Goal: Information Seeking & Learning: Check status

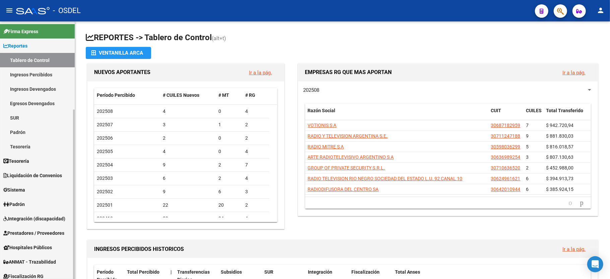
scroll to position [45, 0]
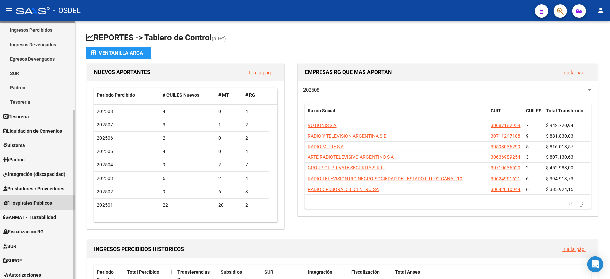
click at [21, 199] on span "Hospitales Públicos" at bounding box center [27, 202] width 49 height 7
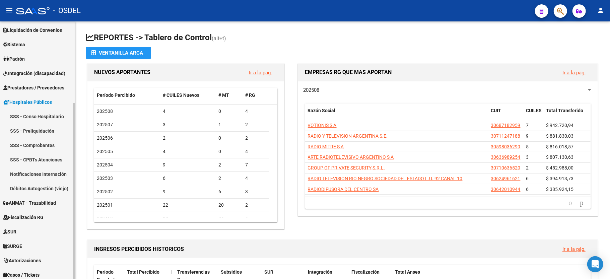
click at [28, 145] on link "SSS - Comprobantes" at bounding box center [37, 145] width 75 height 14
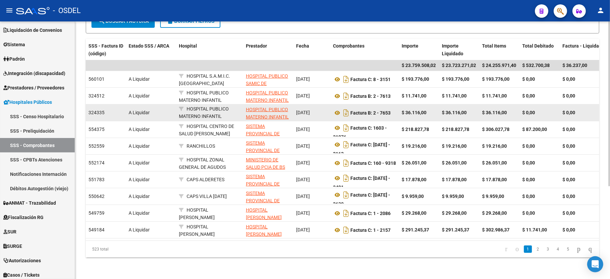
scroll to position [145, 0]
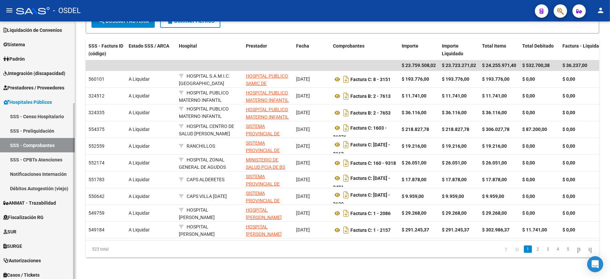
click at [47, 114] on link "SSS - Censo Hospitalario" at bounding box center [37, 116] width 75 height 14
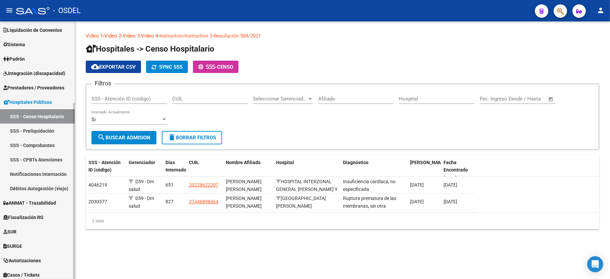
click at [44, 128] on link "SSS - Preliquidación" at bounding box center [37, 131] width 75 height 14
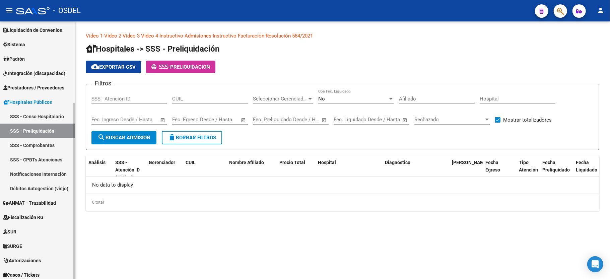
click at [40, 139] on link "SSS - Comprobantes" at bounding box center [37, 145] width 75 height 14
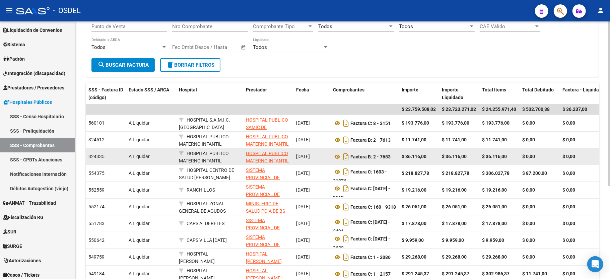
scroll to position [134, 0]
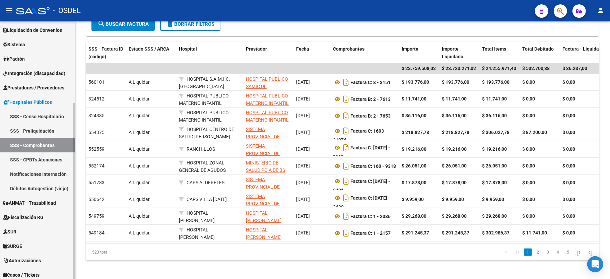
click at [37, 156] on link "SSS - CPBTs Atenciones" at bounding box center [37, 159] width 75 height 14
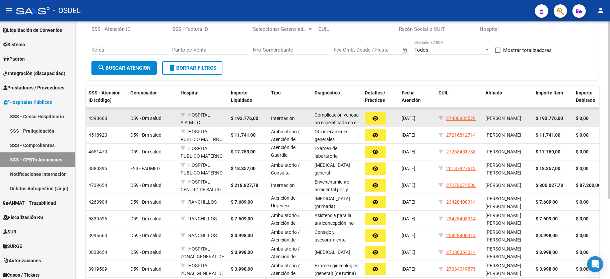
scroll to position [27, 0]
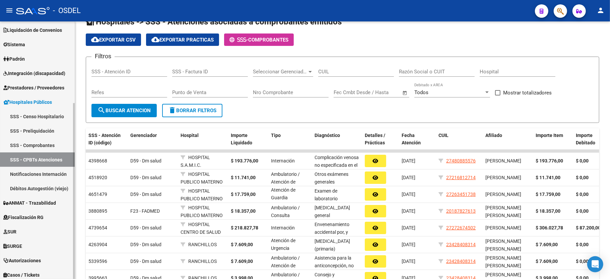
click at [47, 185] on link "Débitos Autogestión (viejo)" at bounding box center [37, 188] width 75 height 14
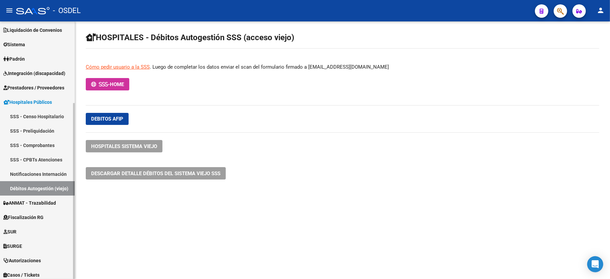
click at [47, 173] on link "Notificaciones Internación" at bounding box center [37, 174] width 75 height 14
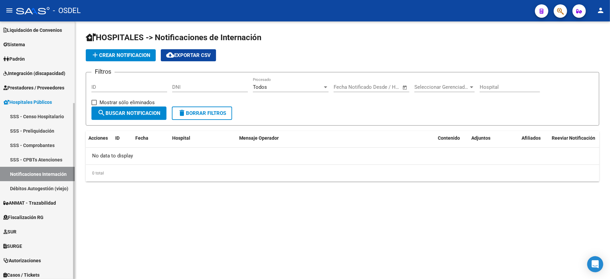
click at [45, 145] on link "SSS - Comprobantes" at bounding box center [37, 145] width 75 height 14
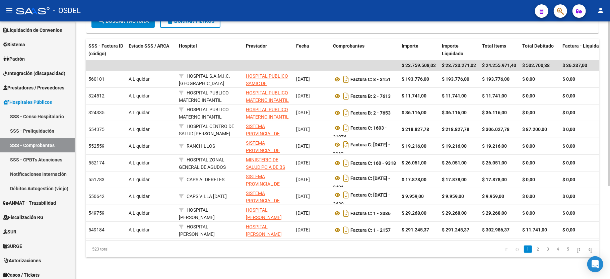
scroll to position [145, 0]
click at [534, 247] on link "2" at bounding box center [538, 249] width 8 height 7
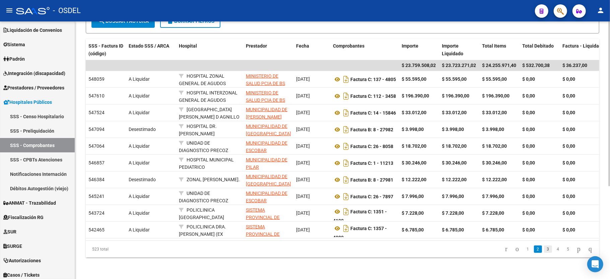
click at [544, 251] on link "3" at bounding box center [548, 249] width 8 height 7
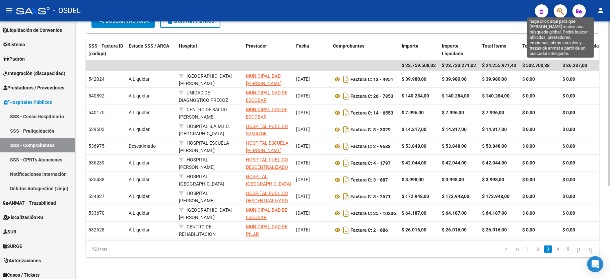
click at [559, 8] on icon "button" at bounding box center [560, 11] width 7 height 8
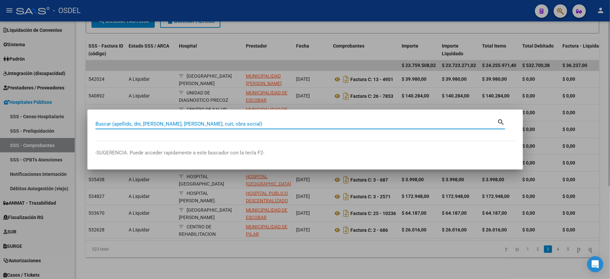
click at [252, 125] on input "Buscar (apellido, dni, [PERSON_NAME], [PERSON_NAME], cuit, obra social)" at bounding box center [296, 124] width 402 height 6
click at [141, 123] on input "Buscar (apellido, dni, [PERSON_NAME], [PERSON_NAME], cuit, obra social)" at bounding box center [296, 124] width 402 height 6
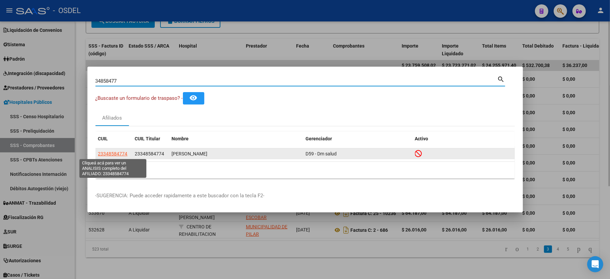
click at [122, 152] on span "23348584774" at bounding box center [112, 153] width 29 height 5
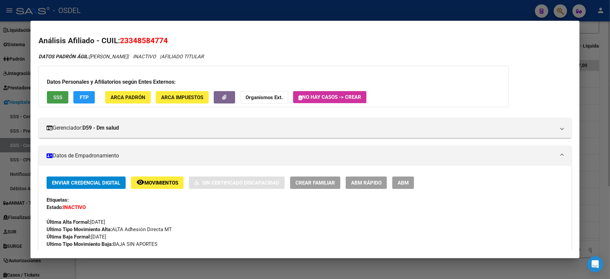
click at [54, 98] on span "SSS" at bounding box center [57, 97] width 9 height 6
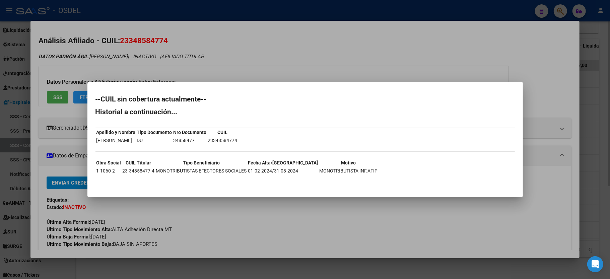
click at [545, 71] on div at bounding box center [305, 139] width 610 height 279
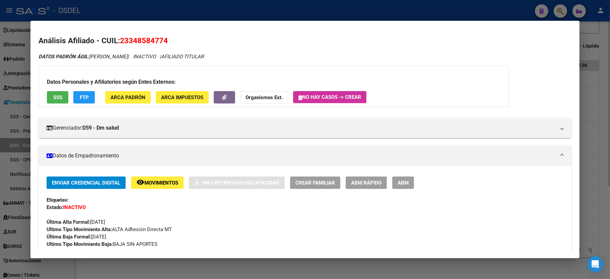
click at [603, 87] on div at bounding box center [305, 139] width 610 height 279
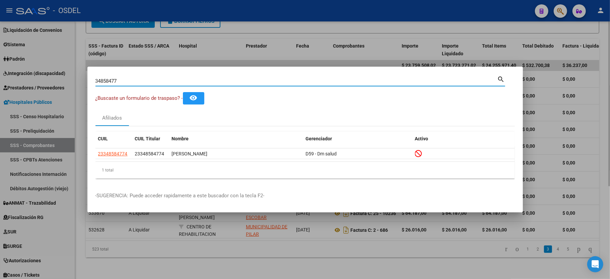
drag, startPoint x: 124, startPoint y: 83, endPoint x: 68, endPoint y: 77, distance: 56.0
click at [68, 77] on div "34858477 Buscar (apellido, dni, cuil, nro traspaso, cuit, obra social) search ¿…" at bounding box center [305, 139] width 610 height 279
type input "25591176"
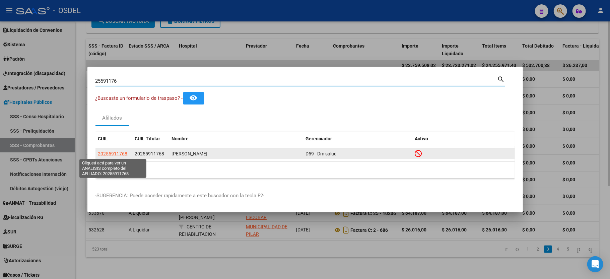
click at [122, 154] on span "20255911768" at bounding box center [112, 153] width 29 height 5
type textarea "20255911768"
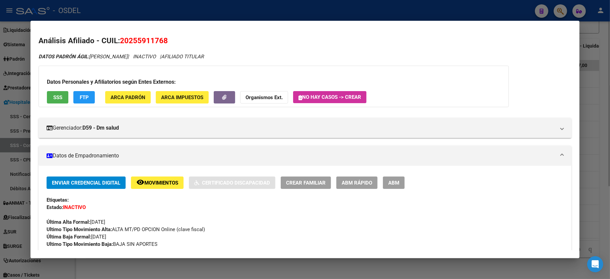
click at [55, 93] on button "SSS" at bounding box center [57, 97] width 21 height 12
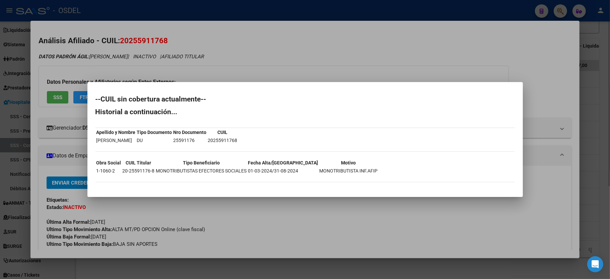
click at [58, 73] on div at bounding box center [305, 139] width 610 height 279
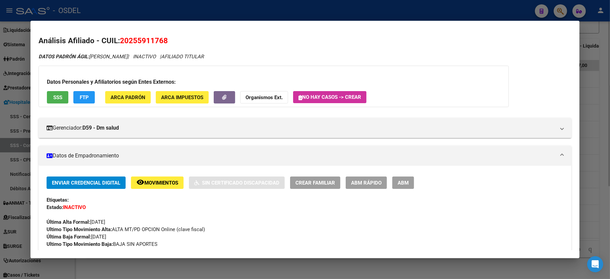
click at [606, 71] on div at bounding box center [305, 139] width 610 height 279
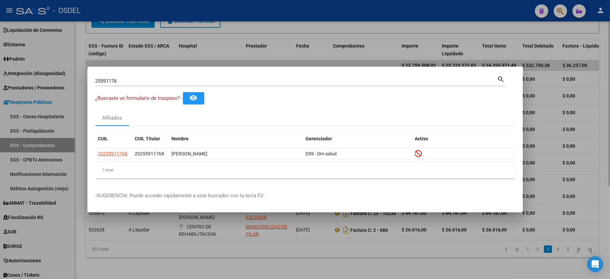
click at [148, 76] on div "25591176 Buscar (apellido, dni, [PERSON_NAME], [PERSON_NAME], cuit, obra social)" at bounding box center [296, 81] width 402 height 10
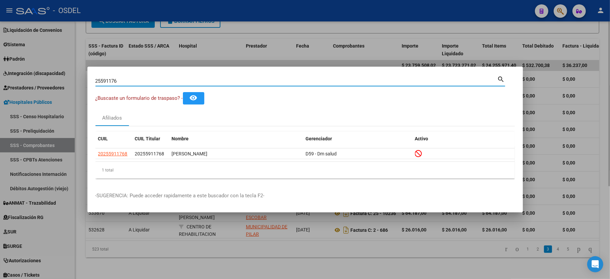
drag, startPoint x: 144, startPoint y: 81, endPoint x: 56, endPoint y: 76, distance: 88.6
click at [56, 76] on div "25591176 Buscar (apellido, dni, cuil, nro traspaso, cuit, obra social) search ¿…" at bounding box center [305, 139] width 610 height 279
type input "50851040"
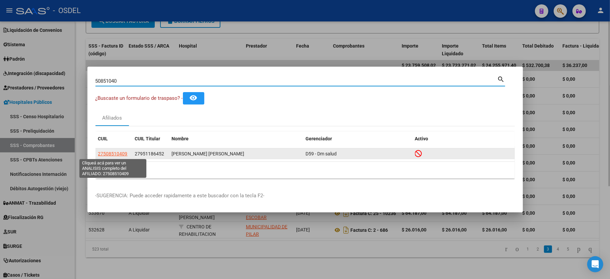
click at [109, 151] on span "27508510409" at bounding box center [112, 153] width 29 height 5
type textarea "27508510409"
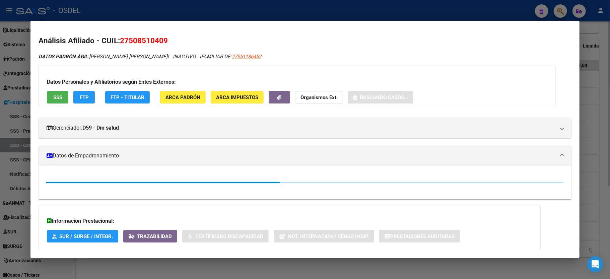
click at [60, 99] on span "SSS" at bounding box center [57, 97] width 9 height 6
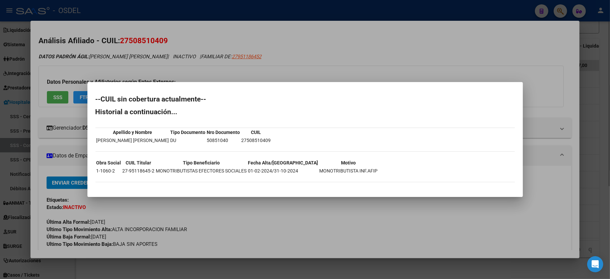
click at [494, 47] on div at bounding box center [305, 139] width 610 height 279
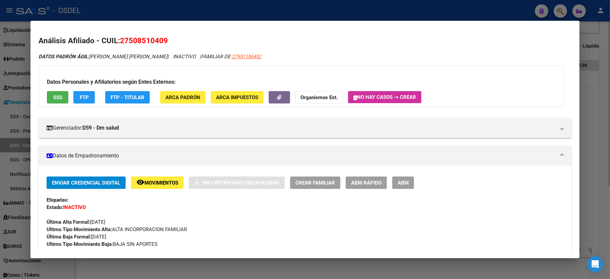
click at [610, 90] on div at bounding box center [305, 139] width 610 height 279
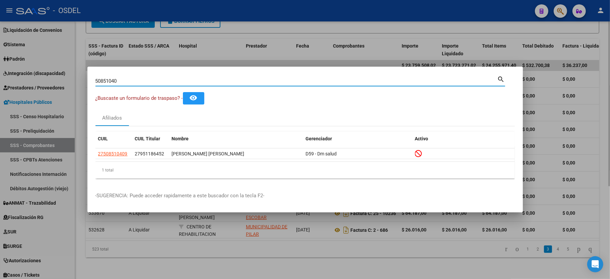
drag, startPoint x: 155, startPoint y: 78, endPoint x: 38, endPoint y: 82, distance: 116.6
click at [38, 82] on div "50851040 Buscar (apellido, dni, cuil, nro traspaso, cuit, obra social) search ¿…" at bounding box center [305, 139] width 610 height 279
type input "31583680"
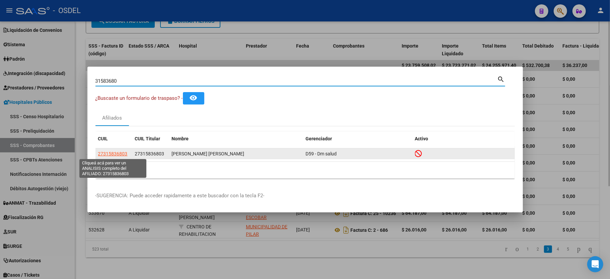
click at [112, 152] on span "27315836803" at bounding box center [112, 153] width 29 height 5
type textarea "27315836803"
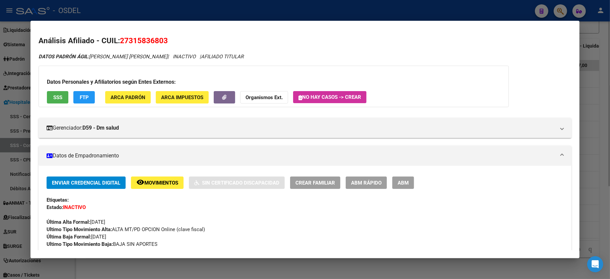
click at [59, 97] on span "SSS" at bounding box center [57, 97] width 9 height 6
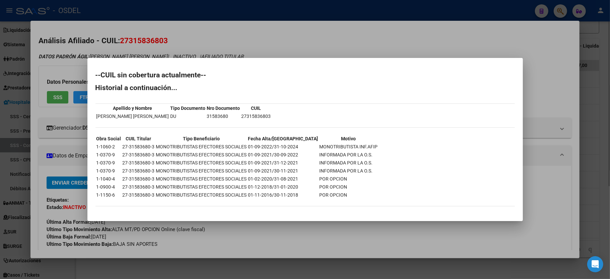
click at [551, 84] on div at bounding box center [305, 139] width 610 height 279
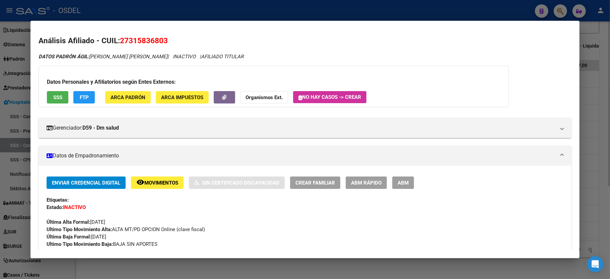
click at [606, 82] on div at bounding box center [305, 139] width 610 height 279
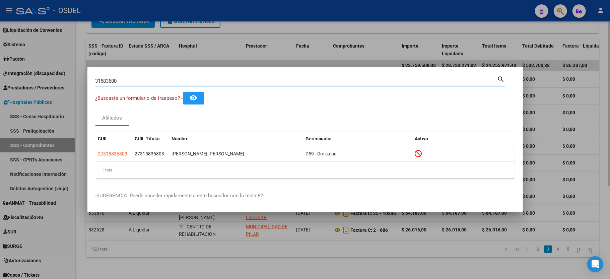
drag, startPoint x: 149, startPoint y: 80, endPoint x: 0, endPoint y: 79, distance: 149.1
click at [0, 79] on div "31583680 Buscar (apellido, dni, cuil, nro traspaso, cuit, obra social) search ¿…" at bounding box center [305, 139] width 610 height 279
type input "30696195"
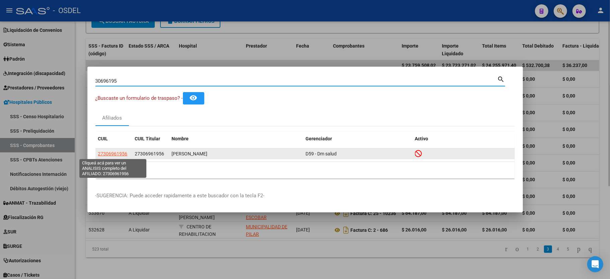
click at [108, 151] on span "27306961956" at bounding box center [112, 153] width 29 height 5
type textarea "27306961956"
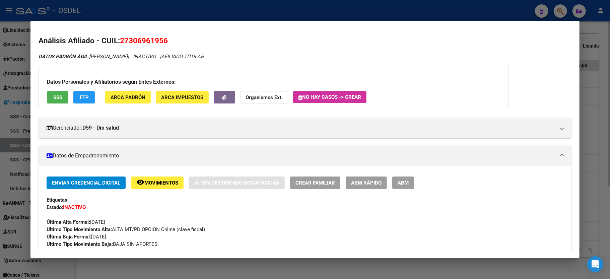
click at [57, 98] on span "SSS" at bounding box center [57, 97] width 9 height 6
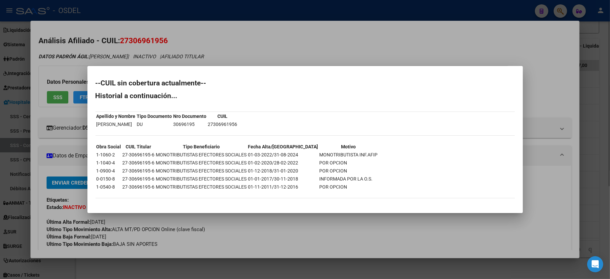
click at [595, 108] on div at bounding box center [305, 139] width 610 height 279
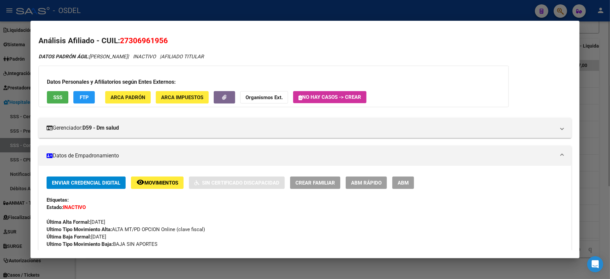
click at [595, 108] on div at bounding box center [305, 139] width 610 height 279
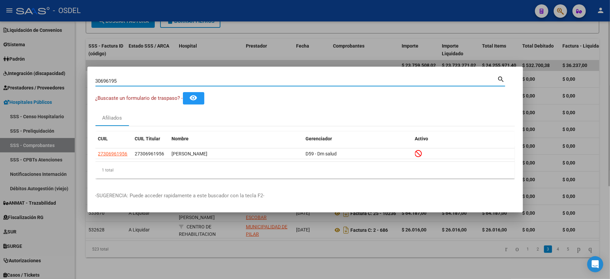
drag, startPoint x: 133, startPoint y: 82, endPoint x: 55, endPoint y: 82, distance: 78.0
click at [55, 82] on div "30696195 Buscar (apellido, dni, cuil, nro traspaso, cuit, obra social) search ¿…" at bounding box center [305, 139] width 610 height 279
type input "21709525"
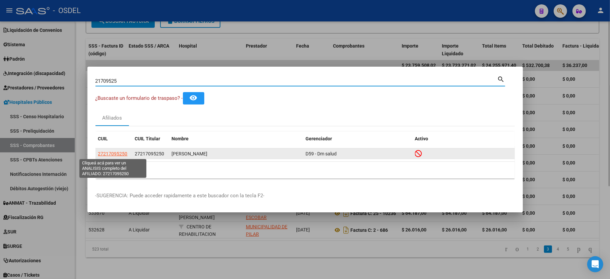
click at [107, 156] on span "27217095250" at bounding box center [112, 153] width 29 height 5
type textarea "27217095250"
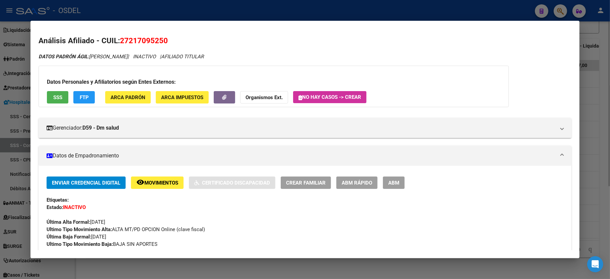
click at [53, 96] on span "SSS" at bounding box center [57, 97] width 9 height 6
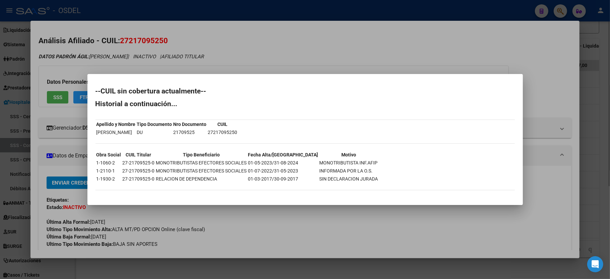
click at [519, 51] on div at bounding box center [305, 139] width 610 height 279
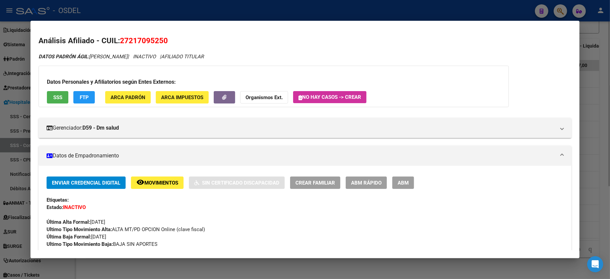
click at [604, 88] on div at bounding box center [305, 139] width 610 height 279
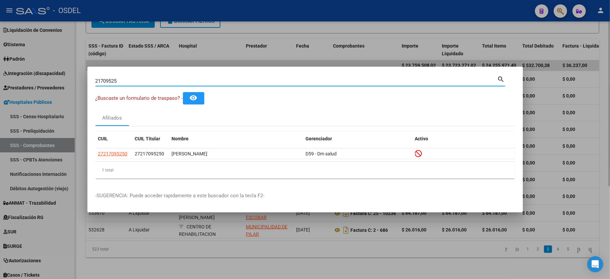
drag, startPoint x: 118, startPoint y: 79, endPoint x: 32, endPoint y: 78, distance: 85.8
click at [32, 78] on div "21709525 Buscar (apellido, dni, cuil, nro traspaso, cuit, obra social) search ¿…" at bounding box center [305, 139] width 610 height 279
type input "44068780"
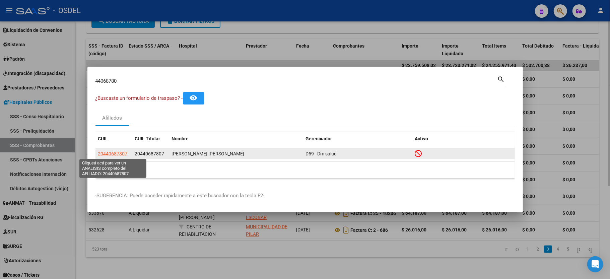
click at [109, 151] on span "20440687807" at bounding box center [112, 153] width 29 height 5
type textarea "20440687807"
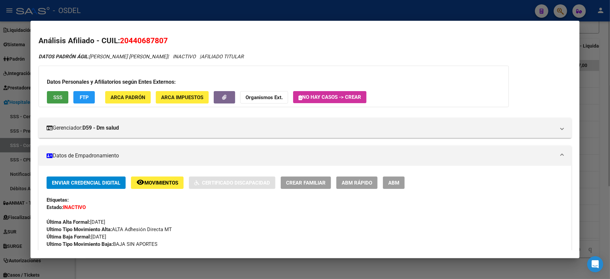
click at [60, 94] on span "SSS" at bounding box center [57, 97] width 9 height 6
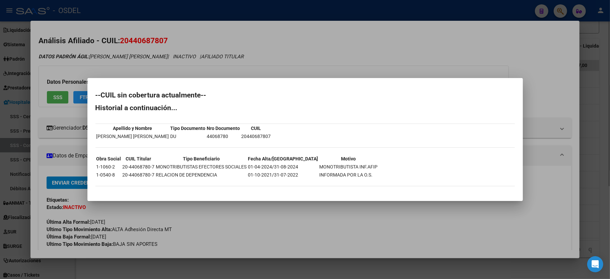
click at [555, 96] on div at bounding box center [305, 139] width 610 height 279
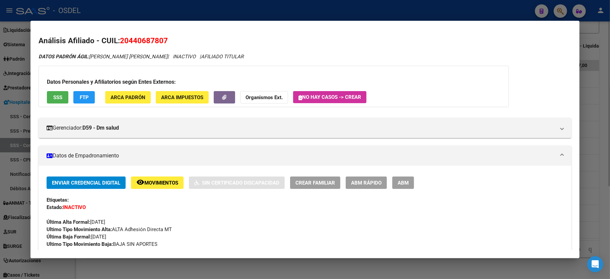
click at [610, 133] on div at bounding box center [305, 139] width 610 height 279
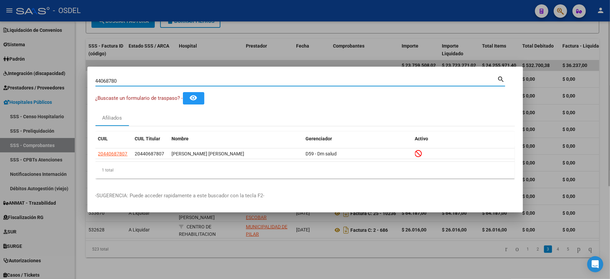
drag, startPoint x: 142, startPoint y: 80, endPoint x: 76, endPoint y: 82, distance: 66.0
click at [76, 82] on div "44068780 Buscar (apellido, dni, cuil, nro traspaso, cuit, obra social) search ¿…" at bounding box center [305, 139] width 610 height 279
type input "53598915"
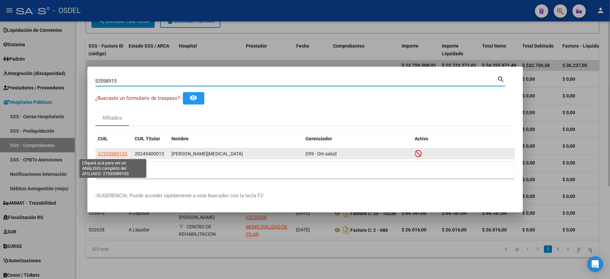
click at [107, 152] on span "27535989155" at bounding box center [112, 153] width 29 height 5
type textarea "27535989155"
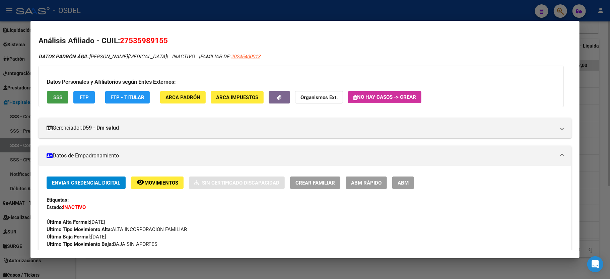
click at [63, 91] on button "SSS" at bounding box center [57, 97] width 21 height 12
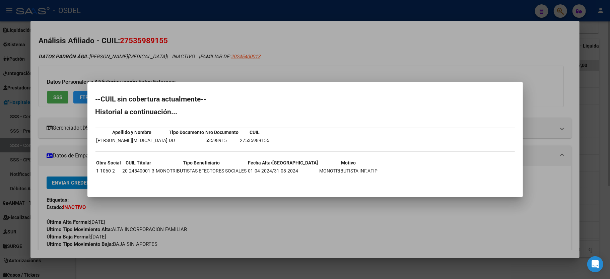
click at [602, 75] on div at bounding box center [305, 139] width 610 height 279
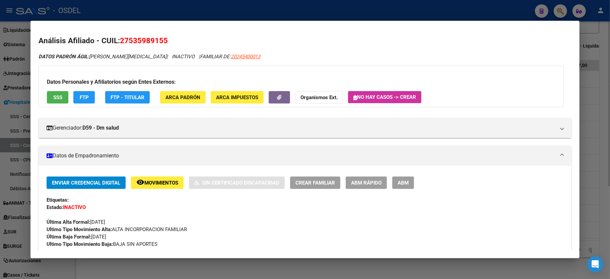
click at [606, 70] on div at bounding box center [305, 139] width 610 height 279
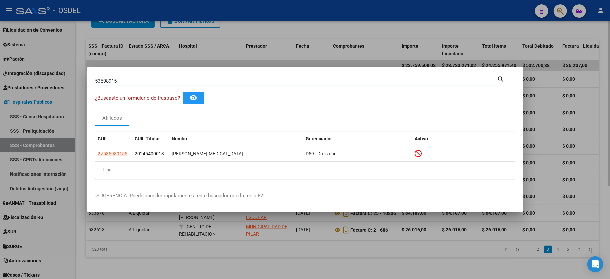
drag, startPoint x: 128, startPoint y: 80, endPoint x: 0, endPoint y: 63, distance: 129.0
click at [0, 63] on div "53598915 Buscar (apellido, dni, cuil, nro traspaso, cuit, obra social) search ¿…" at bounding box center [305, 139] width 610 height 279
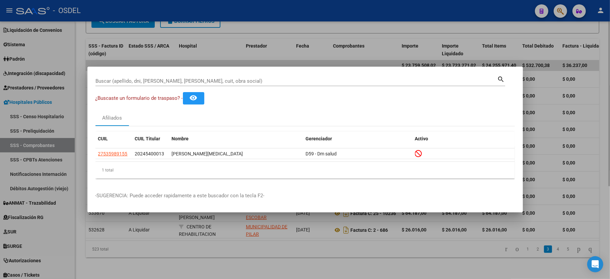
click at [284, 84] on div "Buscar (apellido, dni, [PERSON_NAME], [PERSON_NAME], cuit, obra social)" at bounding box center [296, 81] width 402 height 10
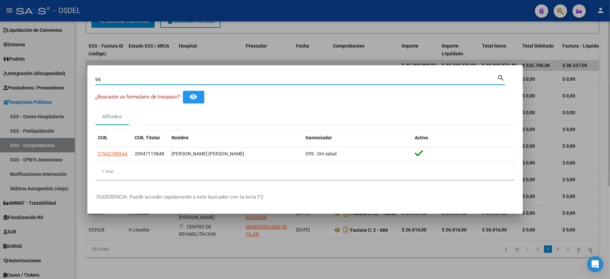
type input "9"
type input "43038474"
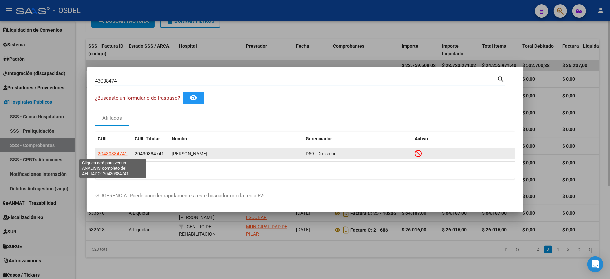
click at [114, 151] on span "20430384741" at bounding box center [112, 153] width 29 height 5
type textarea "20430384741"
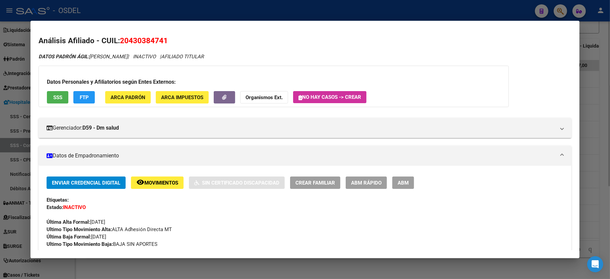
click at [58, 97] on span "SSS" at bounding box center [57, 97] width 9 height 6
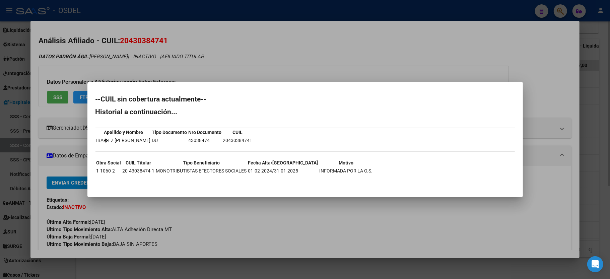
click at [601, 127] on div at bounding box center [305, 139] width 610 height 279
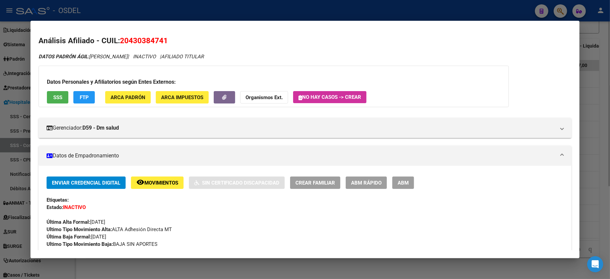
click at [609, 82] on div at bounding box center [305, 139] width 610 height 279
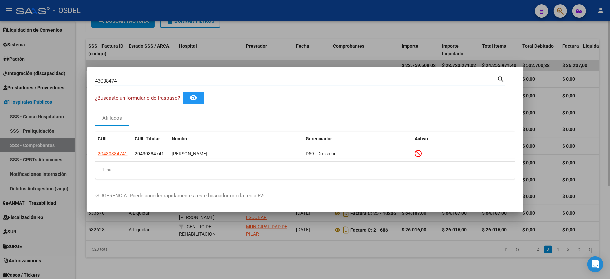
drag, startPoint x: 150, startPoint y: 80, endPoint x: 0, endPoint y: 61, distance: 151.4
click at [0, 61] on div "43038474 Buscar (apellido, dni, cuil, nro traspaso, cuit, obra social) search ¿…" at bounding box center [305, 139] width 610 height 279
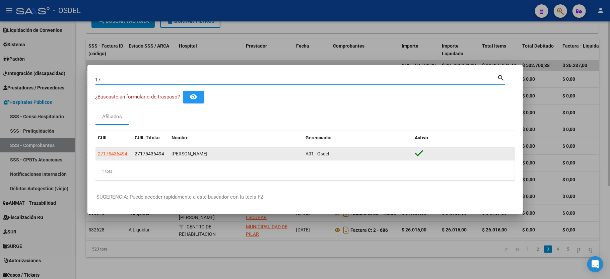
type input "1"
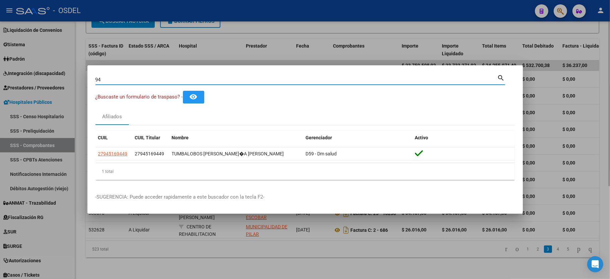
type input "9"
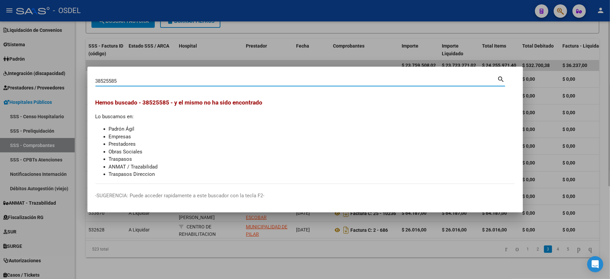
type input "38525585"
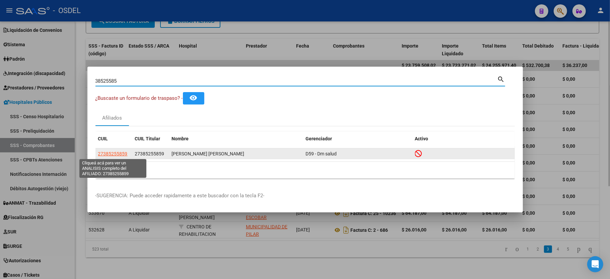
click at [108, 153] on span "27385255859" at bounding box center [112, 153] width 29 height 5
type textarea "27385255859"
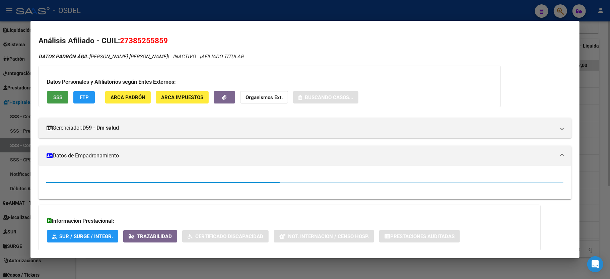
click at [61, 96] on span "SSS" at bounding box center [57, 97] width 9 height 6
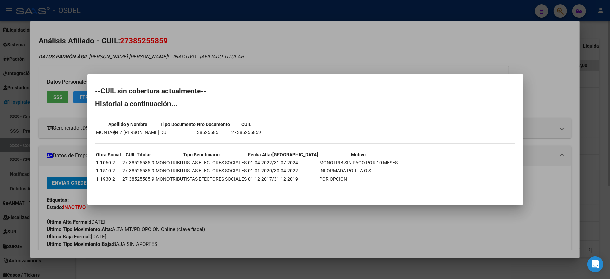
click at [342, 43] on div at bounding box center [305, 139] width 610 height 279
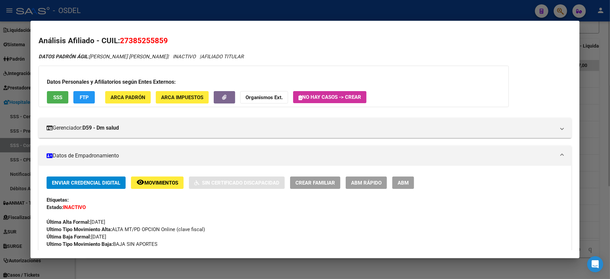
click at [601, 82] on div at bounding box center [305, 139] width 610 height 279
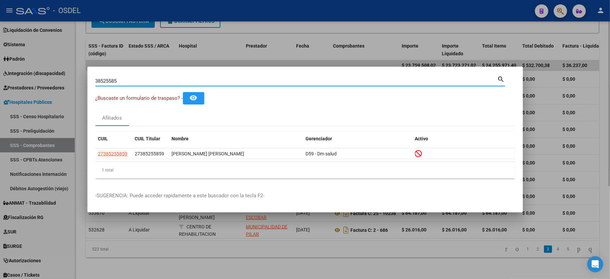
drag, startPoint x: 148, startPoint y: 82, endPoint x: 49, endPoint y: 75, distance: 99.4
click at [49, 75] on div "38525585 Buscar (apellido, dni, cuil, nro traspaso, cuit, obra social) search ¿…" at bounding box center [305, 139] width 610 height 279
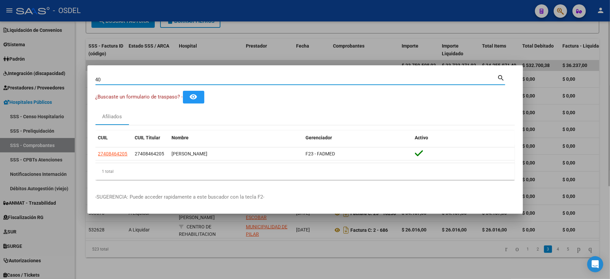
type input "4"
type input "2"
type input "93983771"
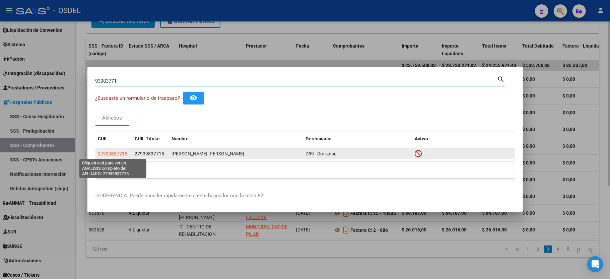
click at [109, 153] on span "27939837715" at bounding box center [112, 153] width 29 height 5
type textarea "27939837715"
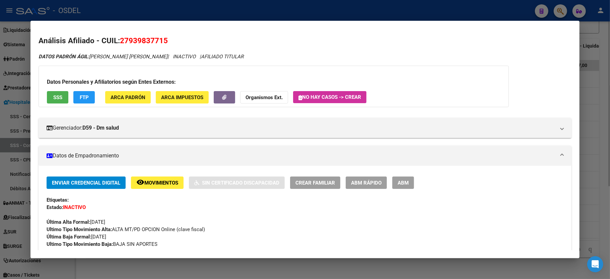
click at [56, 97] on span "SSS" at bounding box center [57, 97] width 9 height 6
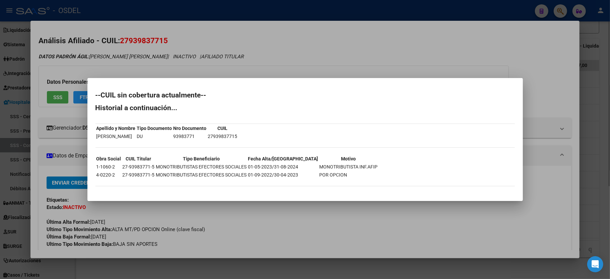
click at [609, 100] on div at bounding box center [305, 139] width 610 height 279
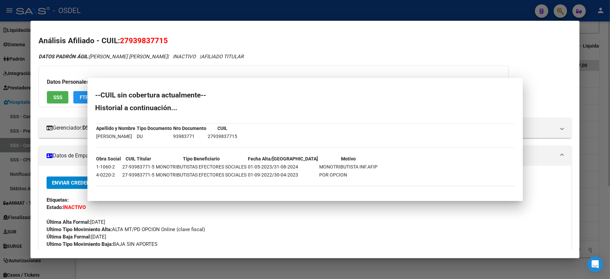
click at [609, 100] on div at bounding box center [305, 139] width 610 height 279
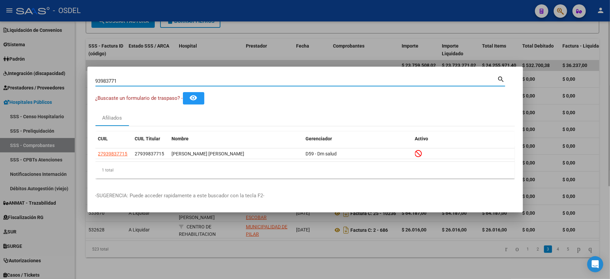
drag, startPoint x: 118, startPoint y: 80, endPoint x: 0, endPoint y: 77, distance: 117.9
click at [0, 77] on div "93983771 Buscar (apellido, dni, cuil, nro traspaso, cuit, obra social) search ¿…" at bounding box center [305, 139] width 610 height 279
type input "38165193"
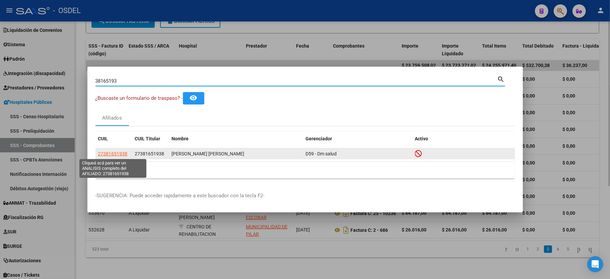
click at [115, 154] on span "27381651938" at bounding box center [112, 153] width 29 height 5
type textarea "27381651938"
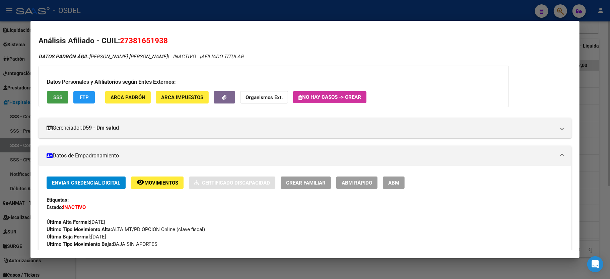
click at [58, 97] on span "SSS" at bounding box center [57, 97] width 9 height 6
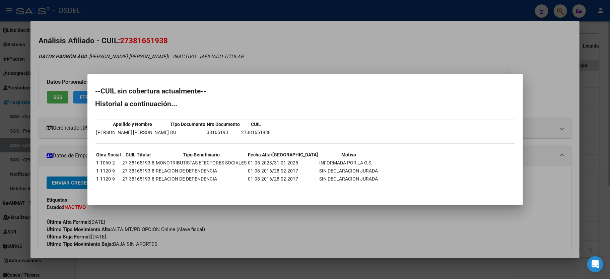
click at [604, 159] on div at bounding box center [305, 139] width 610 height 279
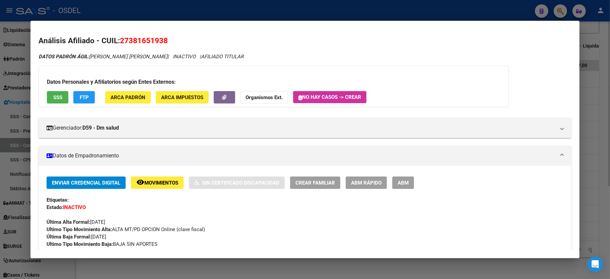
click at [610, 155] on div at bounding box center [305, 139] width 610 height 279
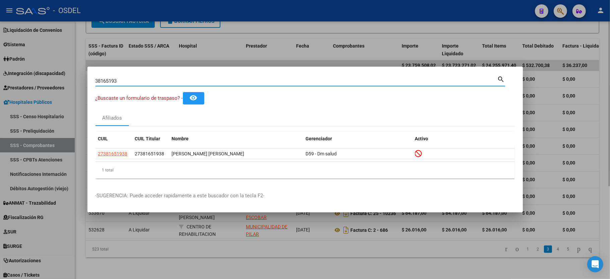
drag, startPoint x: 153, startPoint y: 79, endPoint x: 45, endPoint y: 81, distance: 108.9
click at [45, 81] on div "38165193 Buscar (apellido, dni, cuil, nro traspaso, cuit, obra social) search ¿…" at bounding box center [305, 139] width 610 height 279
type input "48224770"
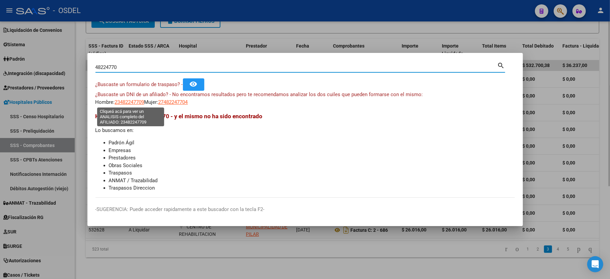
click at [132, 102] on span "23482247709" at bounding box center [129, 102] width 29 height 6
type textarea "23482247709"
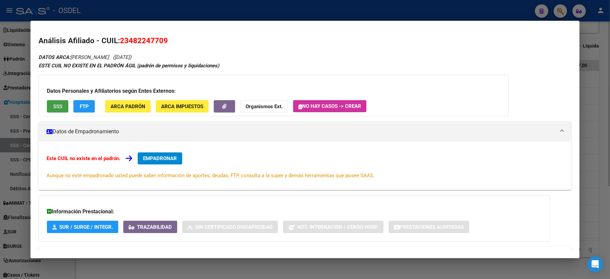
click at [59, 105] on span "SSS" at bounding box center [57, 107] width 9 height 6
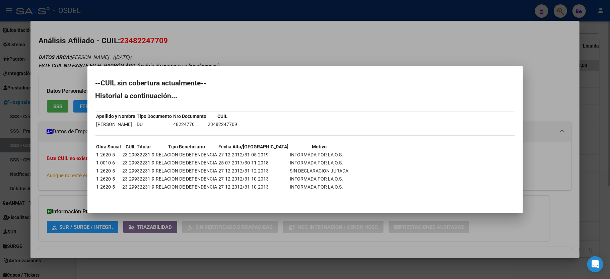
click at [292, 50] on div at bounding box center [305, 139] width 610 height 279
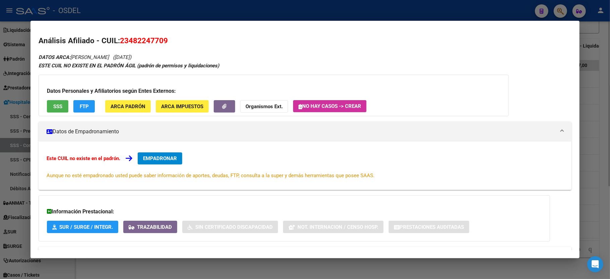
click at [86, 110] on button "FTP" at bounding box center [83, 106] width 21 height 12
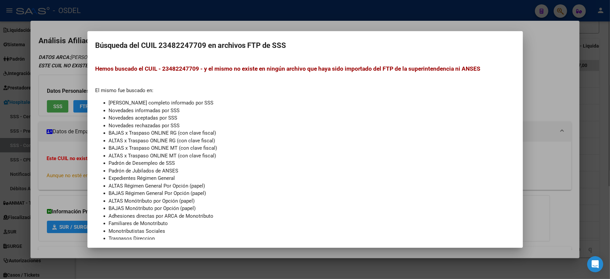
click at [73, 74] on div at bounding box center [305, 139] width 610 height 279
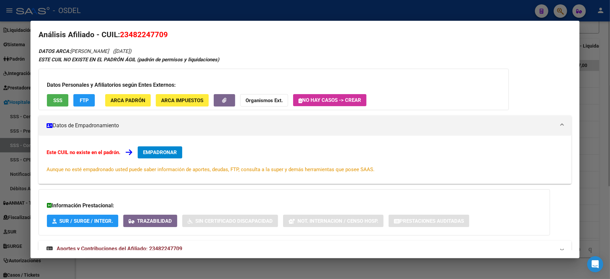
scroll to position [0, 0]
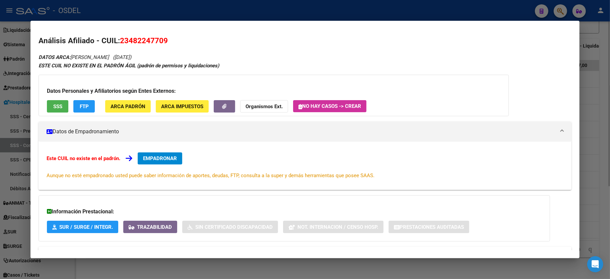
click at [608, 119] on div at bounding box center [305, 139] width 610 height 279
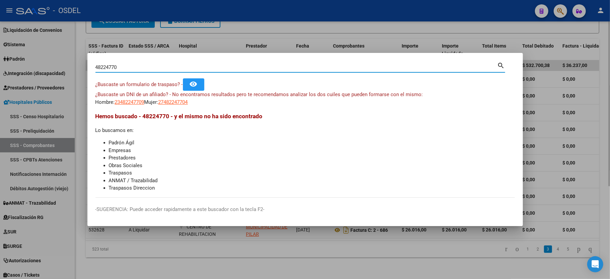
drag, startPoint x: 129, startPoint y: 69, endPoint x: 62, endPoint y: 58, distance: 67.6
click at [62, 58] on div "48224770 Buscar (apellido, dni, cuil, nro traspaso, cuit, obra social) search ¿…" at bounding box center [305, 139] width 610 height 279
type input "37986649"
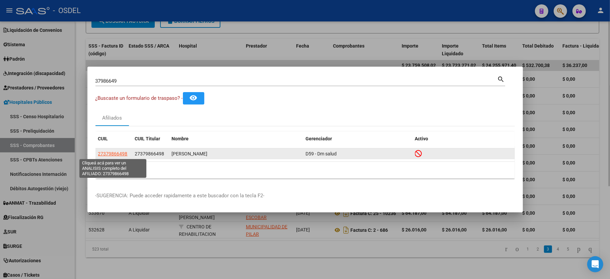
click at [112, 154] on span "27379866498" at bounding box center [112, 153] width 29 height 5
type textarea "27379866498"
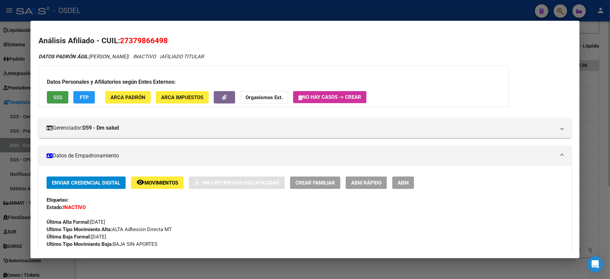
click at [61, 95] on span "SSS" at bounding box center [57, 97] width 9 height 6
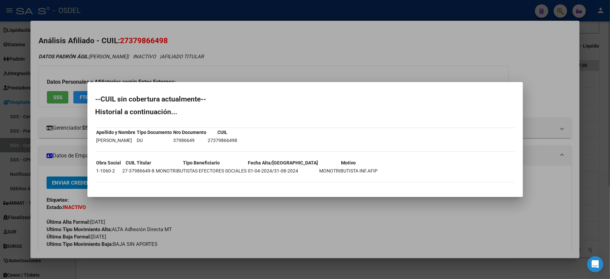
click at [593, 86] on div at bounding box center [305, 139] width 610 height 279
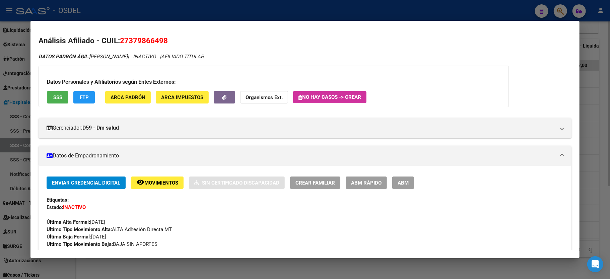
click at [593, 86] on div at bounding box center [305, 139] width 610 height 279
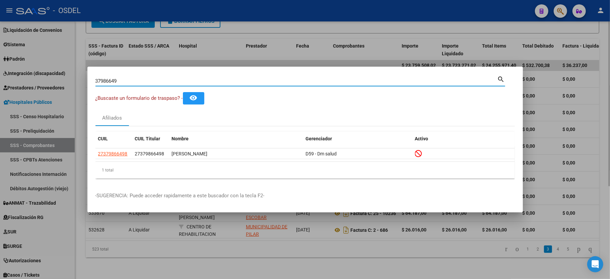
drag, startPoint x: 133, startPoint y: 78, endPoint x: 33, endPoint y: 73, distance: 100.3
click at [33, 73] on div "37986649 Buscar (apellido, dni, cuil, nro traspaso, cuit, obra social) search ¿…" at bounding box center [305, 139] width 610 height 279
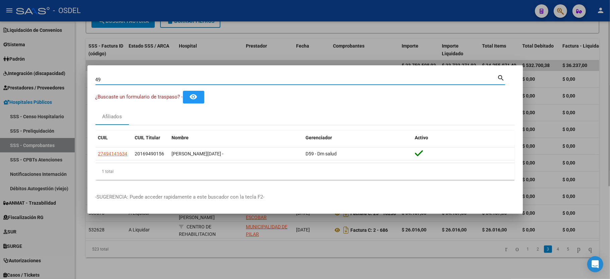
type input "4"
type input "34306558"
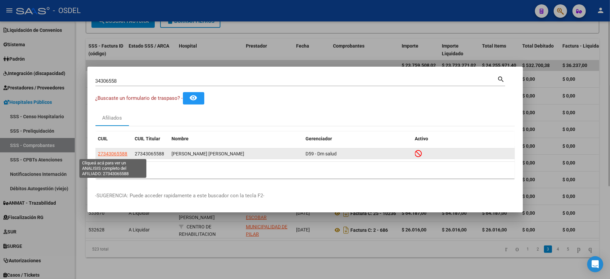
click at [114, 155] on span "27343065588" at bounding box center [112, 153] width 29 height 5
type textarea "27343065588"
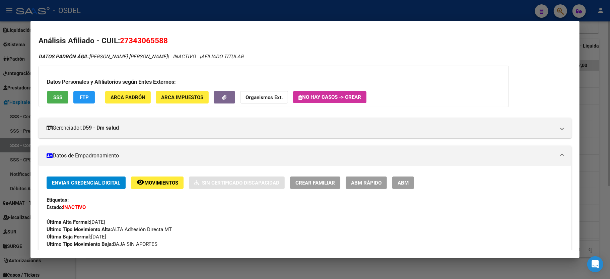
click at [50, 100] on button "SSS" at bounding box center [57, 97] width 21 height 12
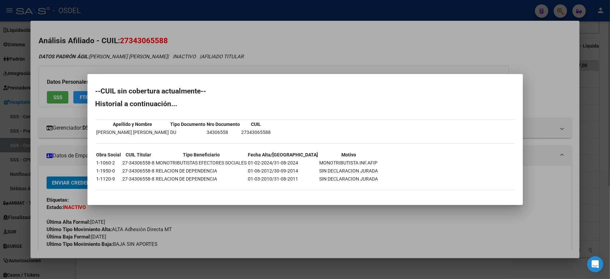
click at [588, 125] on div at bounding box center [305, 139] width 610 height 279
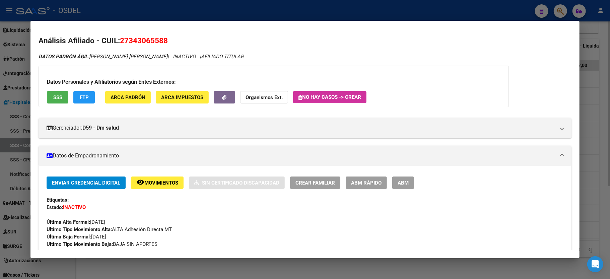
click at [588, 125] on div at bounding box center [305, 139] width 610 height 279
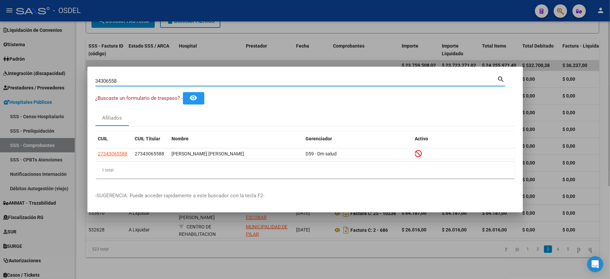
drag, startPoint x: 173, startPoint y: 80, endPoint x: 33, endPoint y: 69, distance: 140.2
click at [33, 69] on div "34306558 Buscar (apellido, dni, cuil, nro traspaso, cuit, obra social) search ¿…" at bounding box center [305, 139] width 610 height 279
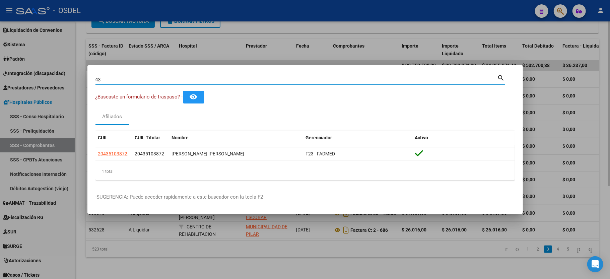
type input "4"
type input "30435045"
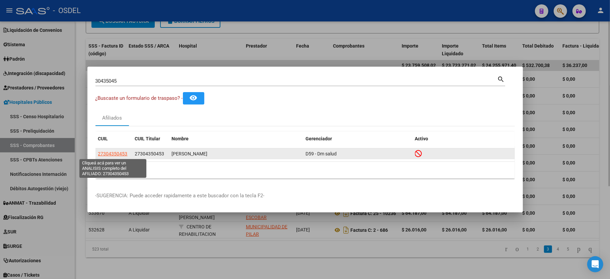
click at [109, 152] on span "27304350453" at bounding box center [112, 153] width 29 height 5
type textarea "27304350453"
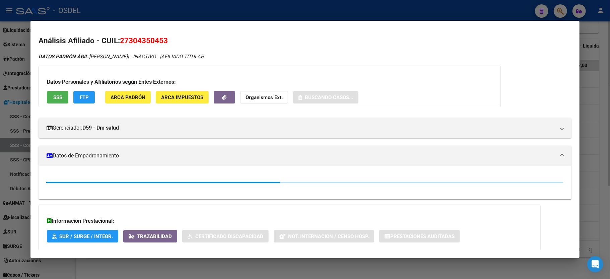
click at [58, 98] on span "SSS" at bounding box center [57, 97] width 9 height 6
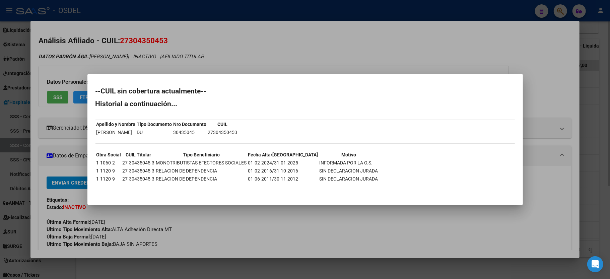
click at [603, 192] on div at bounding box center [305, 139] width 610 height 279
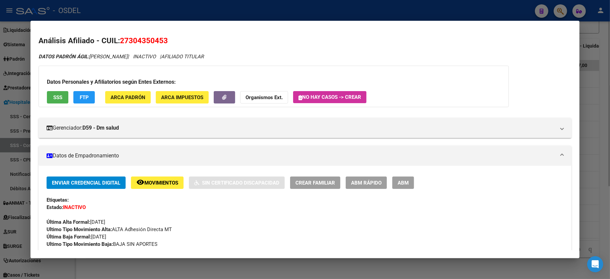
click at [603, 192] on div at bounding box center [305, 139] width 610 height 279
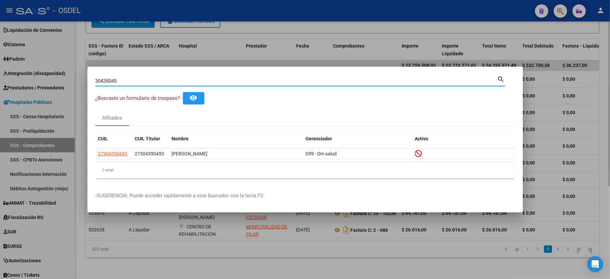
drag, startPoint x: 122, startPoint y: 81, endPoint x: 18, endPoint y: 86, distance: 104.0
click at [18, 86] on div "30435045 Buscar (apellido, dni, cuil, nro traspaso, cuit, obra social) search ¿…" at bounding box center [305, 139] width 610 height 279
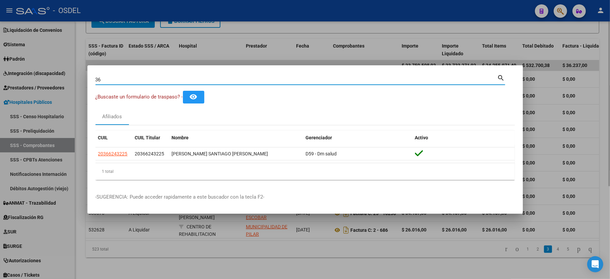
type input "3"
type input "5"
type input "39853795"
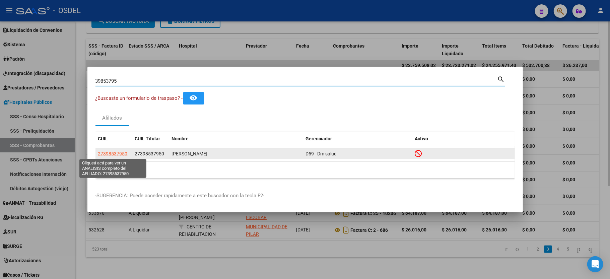
click at [106, 153] on span "27398537950" at bounding box center [112, 153] width 29 height 5
type textarea "27398537950"
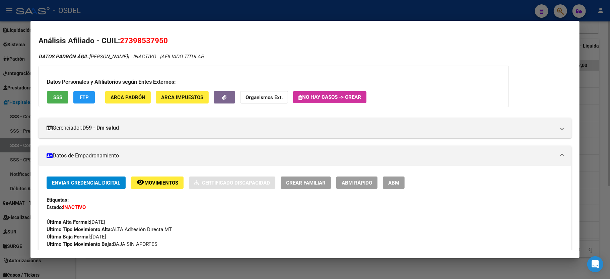
click at [57, 98] on span "SSS" at bounding box center [57, 97] width 9 height 6
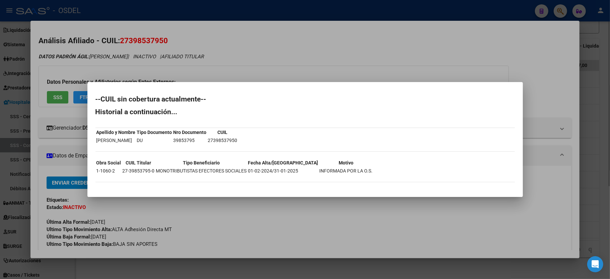
click at [599, 102] on div at bounding box center [305, 139] width 610 height 279
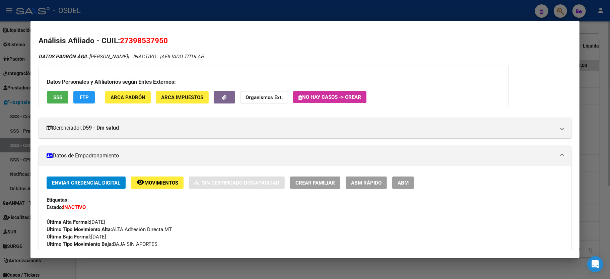
click at [599, 102] on div at bounding box center [305, 139] width 610 height 279
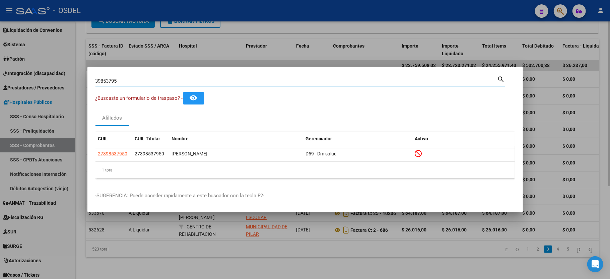
drag, startPoint x: 124, startPoint y: 82, endPoint x: 52, endPoint y: 84, distance: 71.4
click at [52, 84] on div "39853795 Buscar (apellido, dni, cuil, nro traspaso, cuit, obra social) search ¿…" at bounding box center [305, 139] width 610 height 279
type input "34458636"
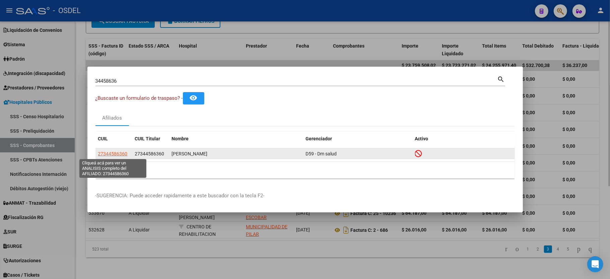
click at [109, 152] on span "27344586360" at bounding box center [112, 153] width 29 height 5
type textarea "27344586360"
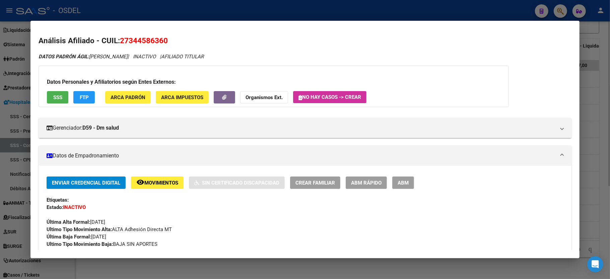
click at [58, 98] on span "SSS" at bounding box center [57, 97] width 9 height 6
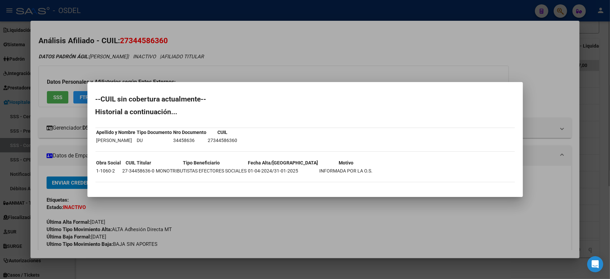
click at [592, 126] on div at bounding box center [305, 139] width 610 height 279
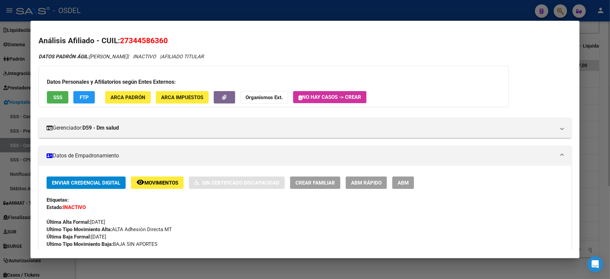
click at [592, 126] on div at bounding box center [305, 139] width 610 height 279
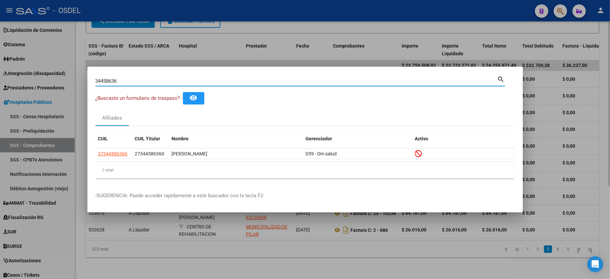
drag, startPoint x: 123, startPoint y: 79, endPoint x: 33, endPoint y: 78, distance: 89.1
click at [33, 78] on div "34458636 Buscar (apellido, dni, cuil, nro traspaso, cuit, obra social) search ¿…" at bounding box center [305, 139] width 610 height 279
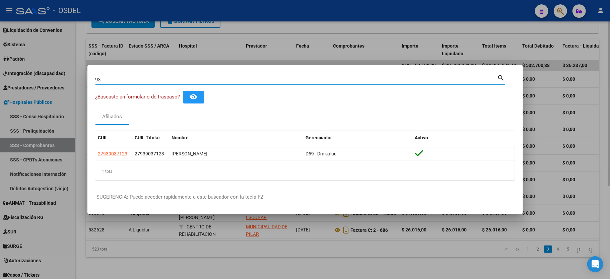
type input "9"
type input "2"
type input "3"
type input "40471647"
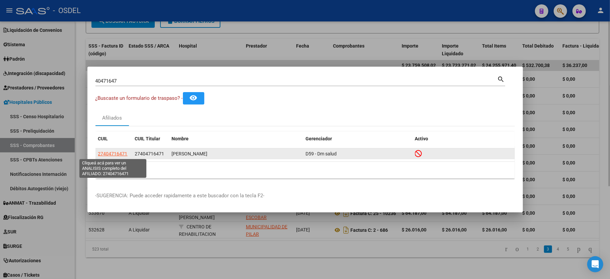
click at [102, 152] on span "27404716471" at bounding box center [112, 153] width 29 height 5
type textarea "27404716471"
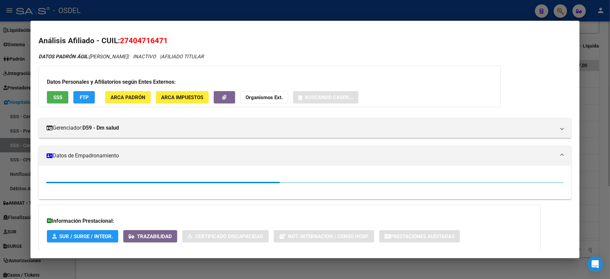
click at [56, 99] on span "SSS" at bounding box center [57, 97] width 9 height 6
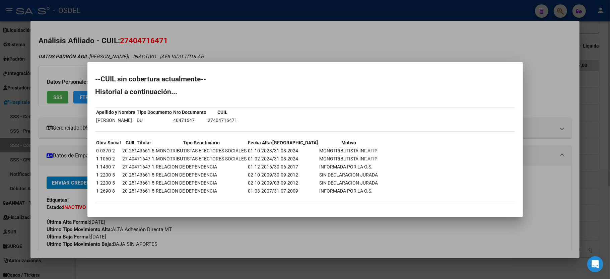
click at [597, 165] on div at bounding box center [305, 139] width 610 height 279
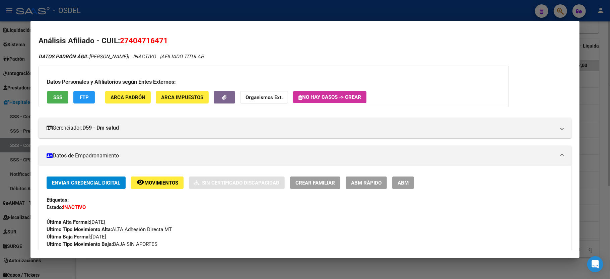
click at [595, 144] on div at bounding box center [305, 139] width 610 height 279
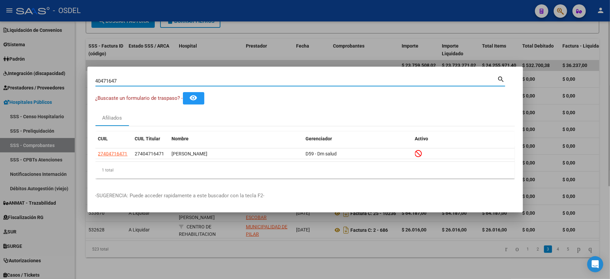
drag, startPoint x: 128, startPoint y: 83, endPoint x: 9, endPoint y: 81, distance: 118.6
click at [9, 81] on div "40471647 Buscar (apellido, dni, cuil, nro traspaso, cuit, obra social) search ¿…" at bounding box center [305, 139] width 610 height 279
type input "38165193"
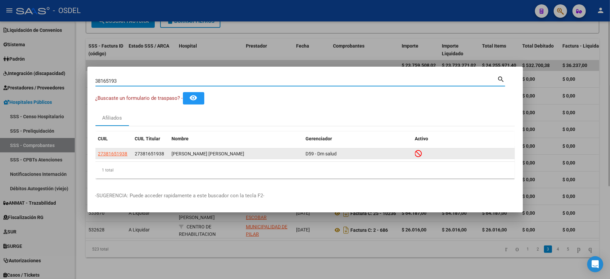
click at [112, 150] on app-link-go-to "27381651938" at bounding box center [112, 154] width 29 height 8
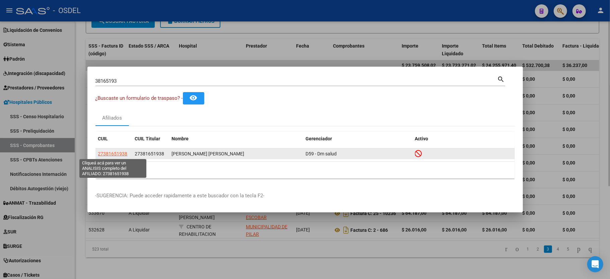
click at [109, 153] on span "27381651938" at bounding box center [112, 153] width 29 height 5
type textarea "27381651938"
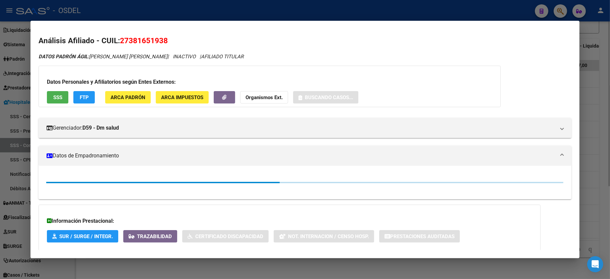
click at [63, 96] on button "SSS" at bounding box center [57, 97] width 21 height 12
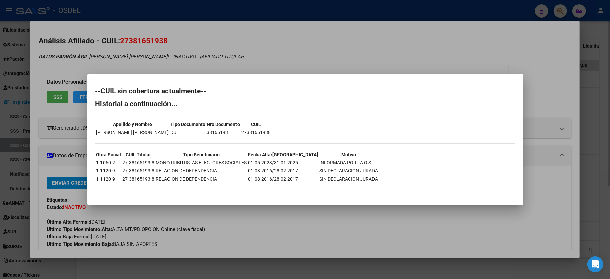
click at [603, 143] on div at bounding box center [305, 139] width 610 height 279
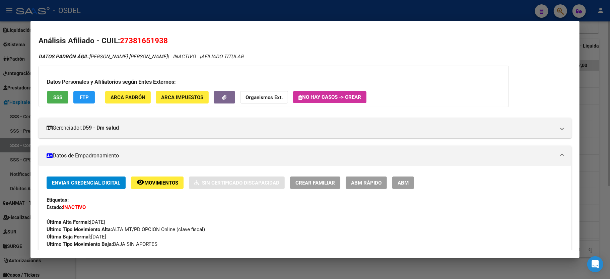
click at [603, 142] on div at bounding box center [305, 139] width 610 height 279
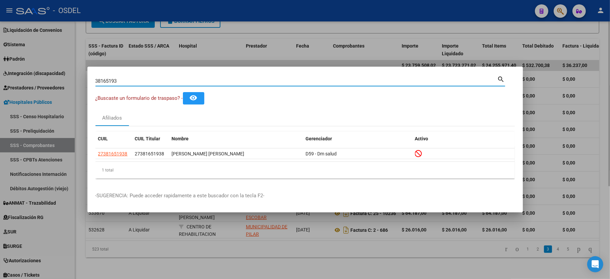
drag, startPoint x: 136, startPoint y: 81, endPoint x: 0, endPoint y: 73, distance: 135.9
click at [0, 73] on div "38165193 Buscar (apellido, dni, cuil, nro traspaso, cuit, obra social) search ¿…" at bounding box center [305, 139] width 610 height 279
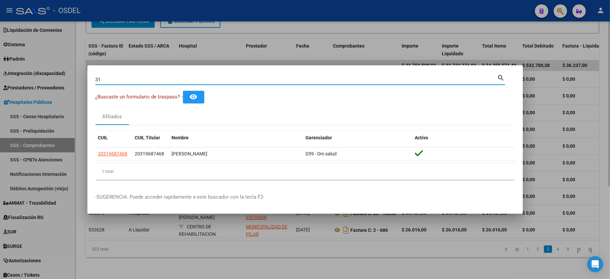
type input "3"
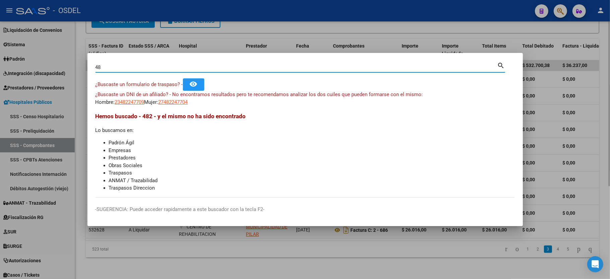
type input "4"
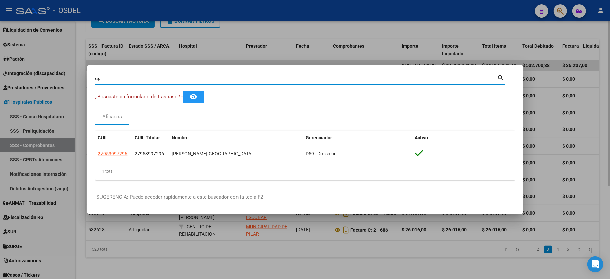
type input "9"
type input "3"
type input "5"
type input "34458636"
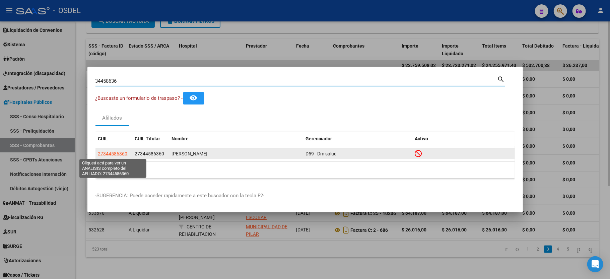
click at [110, 153] on span "27344586360" at bounding box center [112, 153] width 29 height 5
type textarea "27344586360"
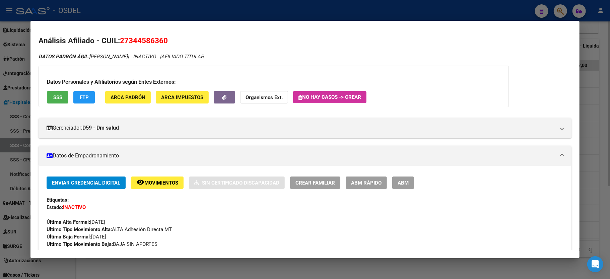
click at [49, 97] on button "SSS" at bounding box center [57, 97] width 21 height 12
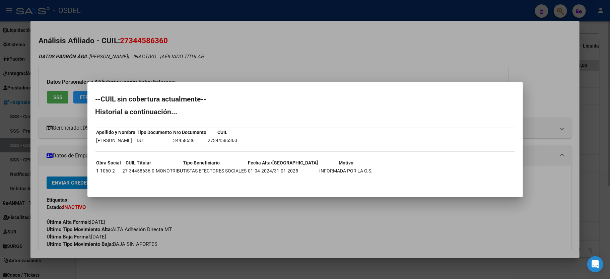
click at [608, 139] on div at bounding box center [305, 139] width 610 height 279
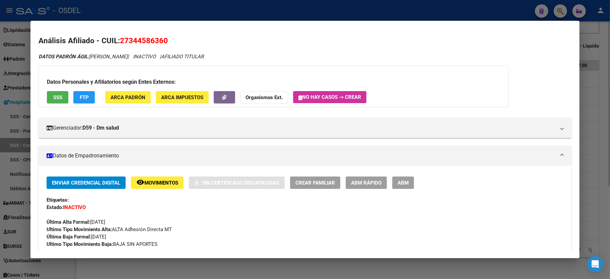
click at [608, 139] on div at bounding box center [305, 139] width 610 height 279
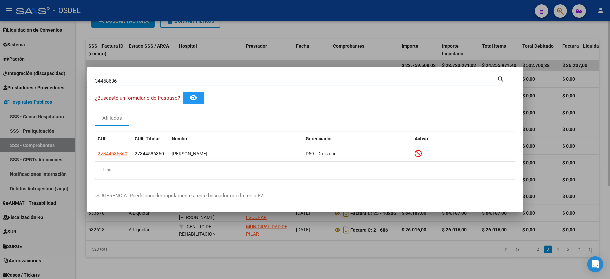
drag, startPoint x: 118, startPoint y: 82, endPoint x: 67, endPoint y: 81, distance: 50.9
click at [67, 81] on div "34458636 Buscar (apellido, dni, cuil, nro traspaso, cuit, obra social) search ¿…" at bounding box center [305, 139] width 610 height 279
type input "30046989"
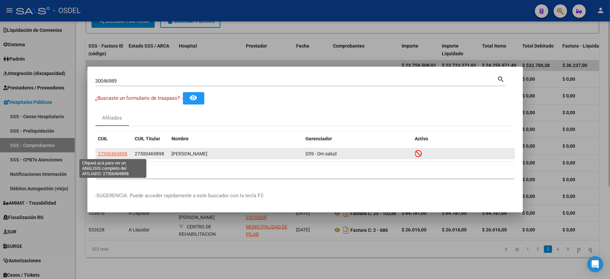
click at [121, 154] on span "27300469898" at bounding box center [112, 153] width 29 height 5
type textarea "27300469898"
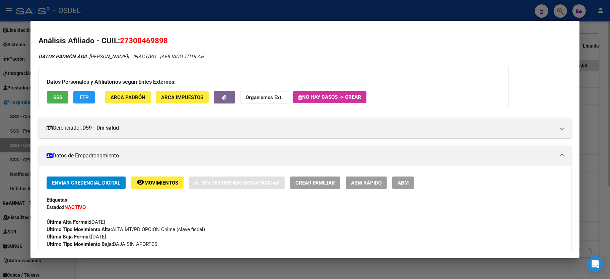
click at [55, 98] on span "SSS" at bounding box center [57, 97] width 9 height 6
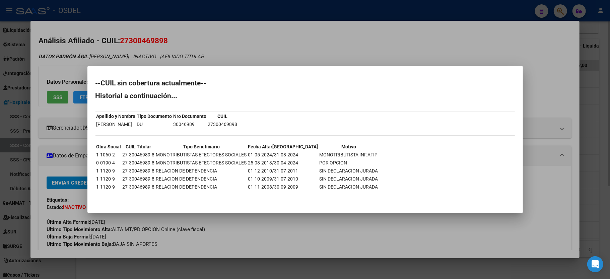
click at [591, 135] on div at bounding box center [305, 139] width 610 height 279
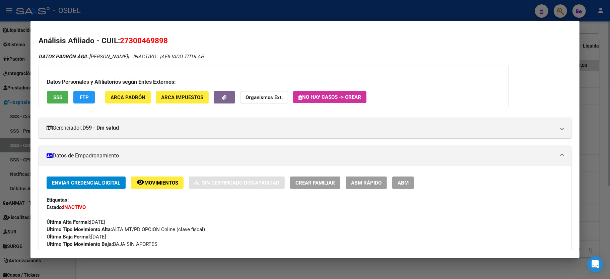
click at [590, 135] on div at bounding box center [305, 139] width 610 height 279
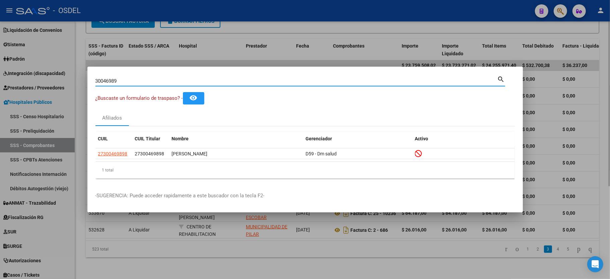
drag, startPoint x: 200, startPoint y: 80, endPoint x: 51, endPoint y: 77, distance: 149.4
click at [51, 77] on div "30046989 Buscar (apellido, dni, cuil, nro traspaso, cuit, obra social) search ¿…" at bounding box center [305, 139] width 610 height 279
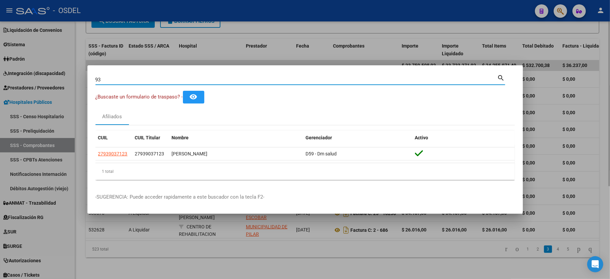
type input "9"
type input "37047588"
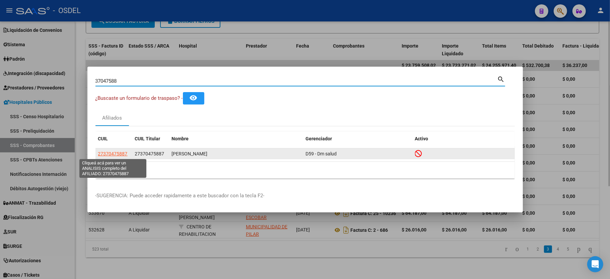
click at [123, 153] on span "27370475887" at bounding box center [112, 153] width 29 height 5
type textarea "27370475887"
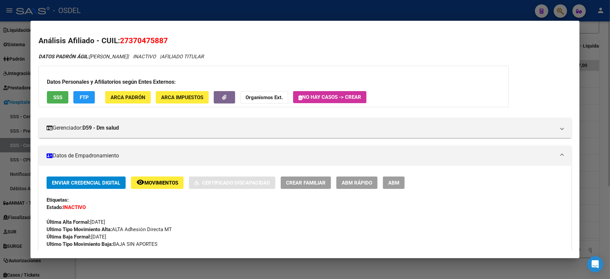
click at [60, 97] on span "SSS" at bounding box center [57, 97] width 9 height 6
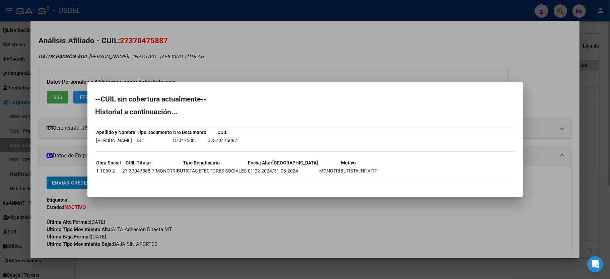
click at [392, 194] on mat-dialog-container "--CUIL sin cobertura actualmente-- Historial a continuación... Apellido y Nombr…" at bounding box center [304, 139] width 435 height 115
click at [589, 124] on div at bounding box center [305, 139] width 610 height 279
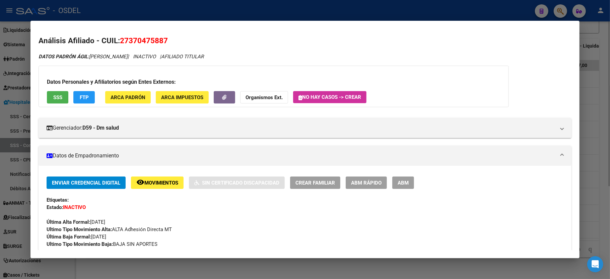
click at [605, 78] on div at bounding box center [305, 139] width 610 height 279
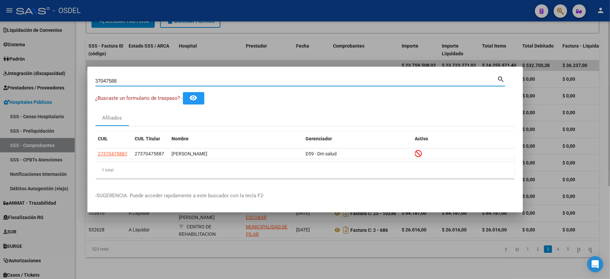
drag, startPoint x: 132, startPoint y: 81, endPoint x: 50, endPoint y: 71, distance: 82.7
click at [50, 71] on div "37047588 Buscar (apellido, dni, cuil, nro traspaso, cuit, obra social) search ¿…" at bounding box center [305, 139] width 610 height 279
type input "95095475"
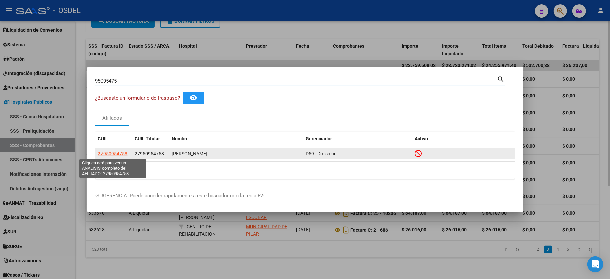
click at [104, 152] on span "27950954758" at bounding box center [112, 153] width 29 height 5
type textarea "27950954758"
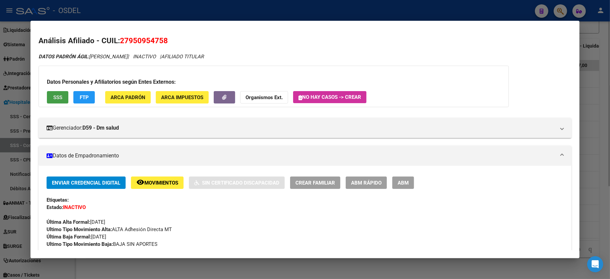
click at [56, 95] on span "SSS" at bounding box center [57, 97] width 9 height 6
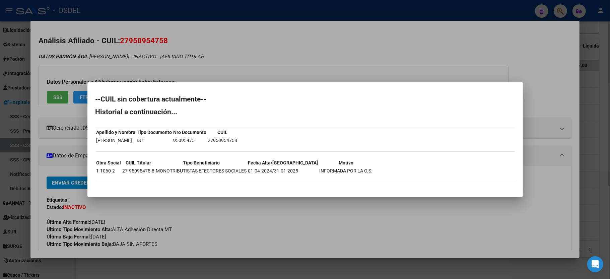
click at [301, 60] on div at bounding box center [305, 139] width 610 height 279
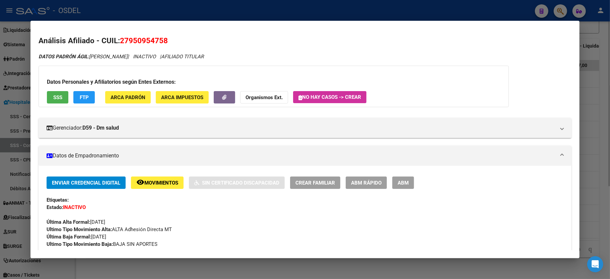
click at [594, 87] on div at bounding box center [305, 139] width 610 height 279
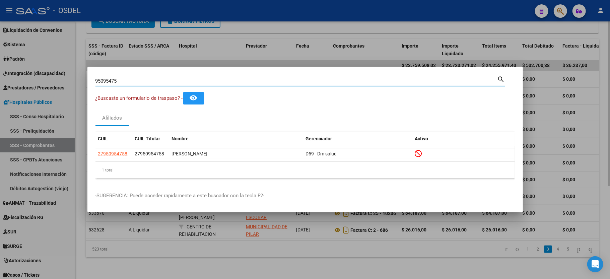
drag, startPoint x: 136, startPoint y: 80, endPoint x: 0, endPoint y: 63, distance: 136.7
click at [0, 63] on div "95095475 Buscar (apellido, dni, cuil, nro traspaso, cuit, obra social) search ¿…" at bounding box center [305, 139] width 610 height 279
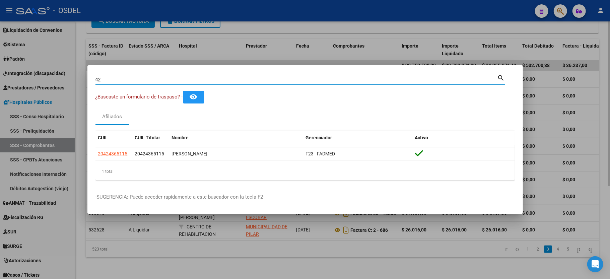
type input "4"
type input "3"
type input "9"
type input "2"
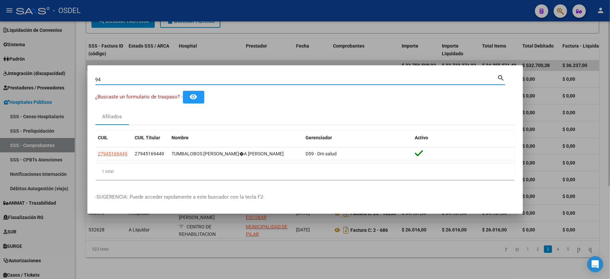
type input "9"
type input "37651578"
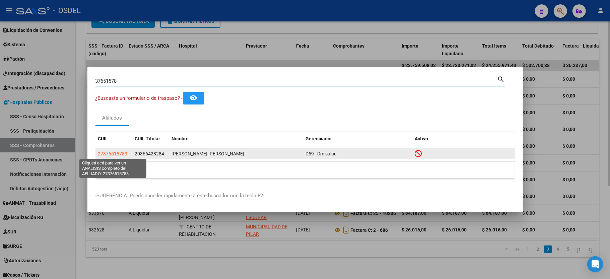
click at [111, 155] on span "27376515783" at bounding box center [112, 153] width 29 height 5
type textarea "27376515783"
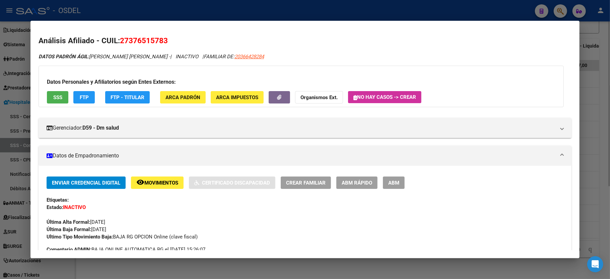
click at [58, 97] on span "SSS" at bounding box center [57, 97] width 9 height 6
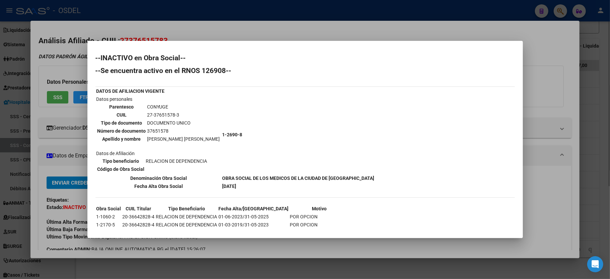
click at [583, 116] on div at bounding box center [305, 139] width 610 height 279
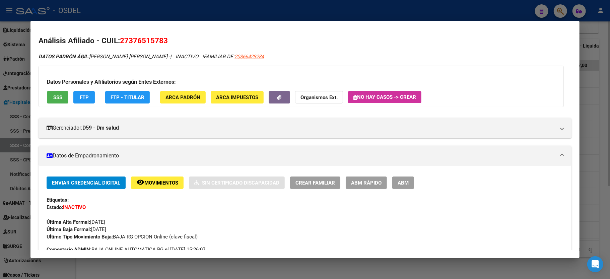
click at [588, 142] on div at bounding box center [305, 139] width 610 height 279
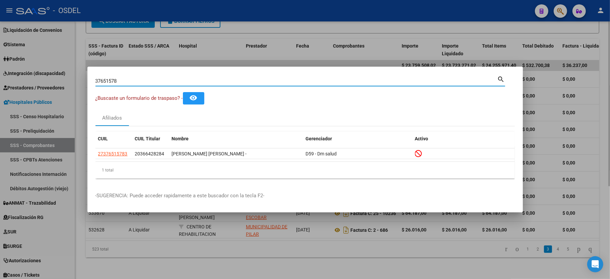
drag, startPoint x: 142, startPoint y: 81, endPoint x: 0, endPoint y: 86, distance: 142.1
click at [0, 86] on div "37651578 Buscar (apellido, dni, cuil, nro traspaso, cuit, obra social) search ¿…" at bounding box center [305, 139] width 610 height 279
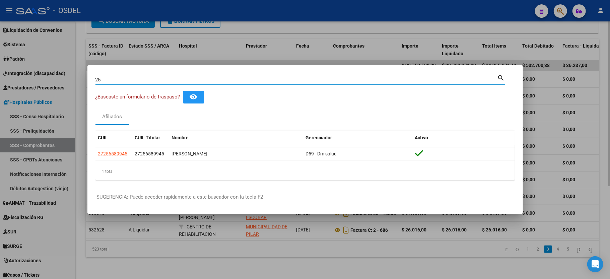
type input "2"
type input "30837937"
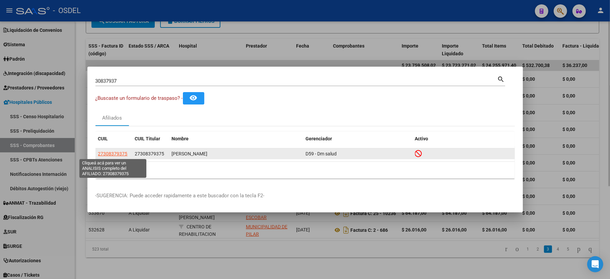
click at [121, 151] on span "27308379375" at bounding box center [112, 153] width 29 height 5
type textarea "27308379375"
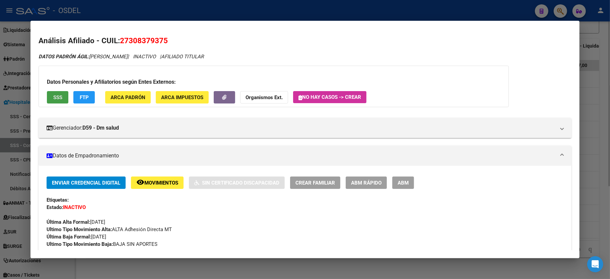
click at [53, 98] on span "SSS" at bounding box center [57, 97] width 9 height 6
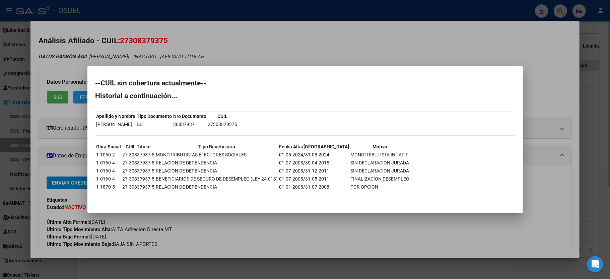
click at [589, 170] on div at bounding box center [305, 139] width 610 height 279
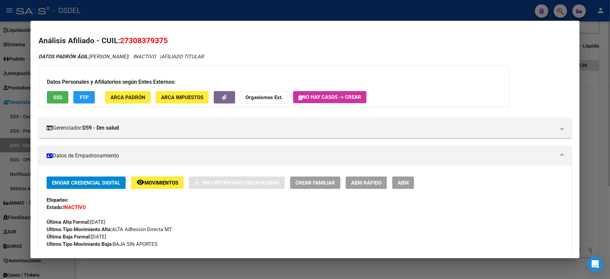
click at [589, 170] on div at bounding box center [305, 139] width 610 height 279
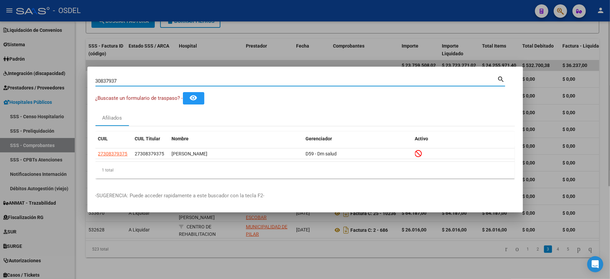
drag, startPoint x: 150, startPoint y: 78, endPoint x: 2, endPoint y: 76, distance: 148.1
click at [2, 76] on div "30837937 Buscar (apellido, dni, cuil, nro traspaso, cuit, obra social) search ¿…" at bounding box center [305, 139] width 610 height 279
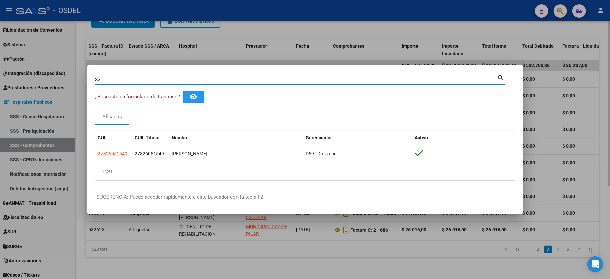
type input "3"
type input "34414800"
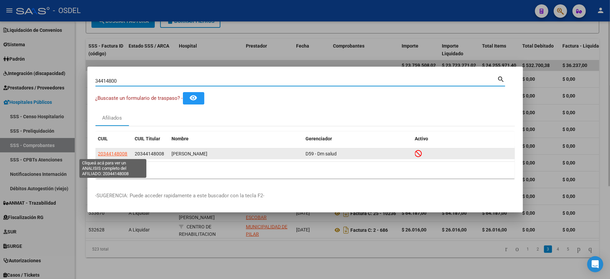
click at [110, 152] on span "20344148008" at bounding box center [112, 153] width 29 height 5
type textarea "20344148008"
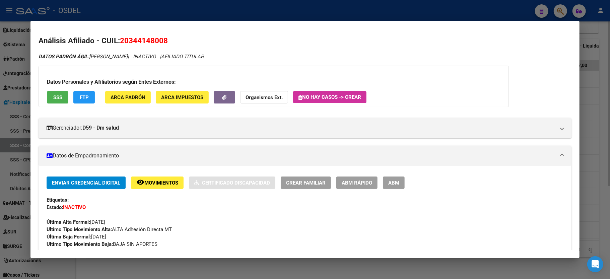
click at [63, 98] on button "SSS" at bounding box center [57, 97] width 21 height 12
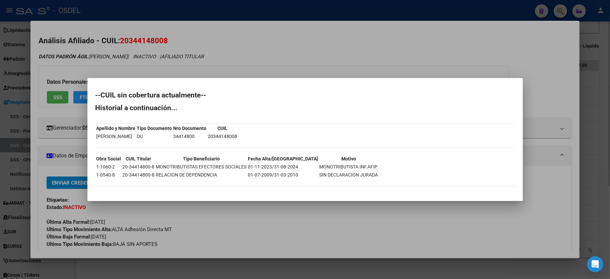
click at [608, 143] on div at bounding box center [305, 139] width 610 height 279
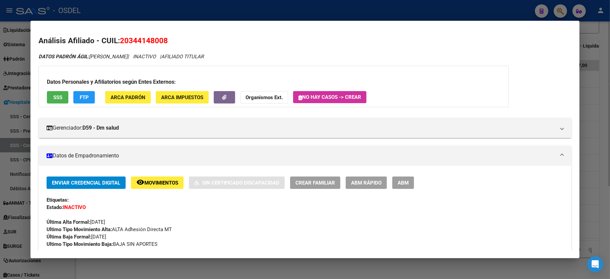
click at [590, 131] on div at bounding box center [305, 139] width 610 height 279
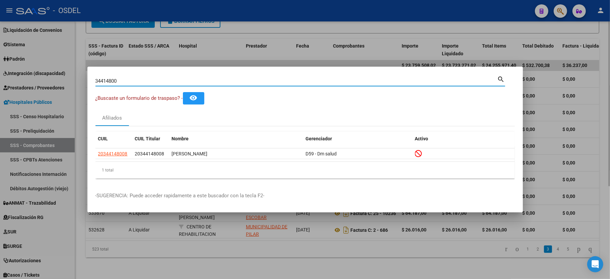
drag, startPoint x: 125, startPoint y: 79, endPoint x: 2, endPoint y: 71, distance: 123.5
click at [2, 71] on div "34414800 Buscar (apellido, dni, cuil, nro traspaso, cuit, obra social) search ¿…" at bounding box center [305, 139] width 610 height 279
type input "33077327"
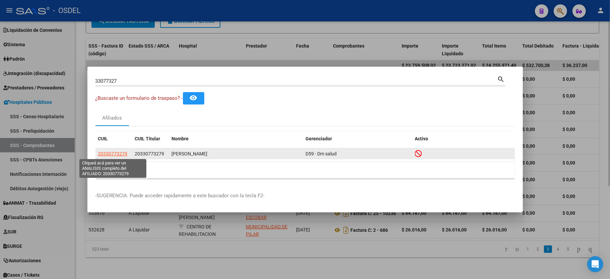
click at [116, 153] on span "20330773279" at bounding box center [112, 153] width 29 height 5
type textarea "20330773279"
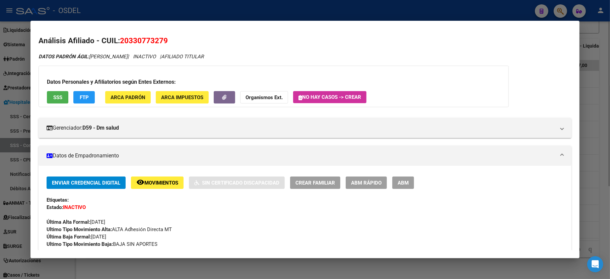
click at [52, 99] on button "SSS" at bounding box center [57, 97] width 21 height 12
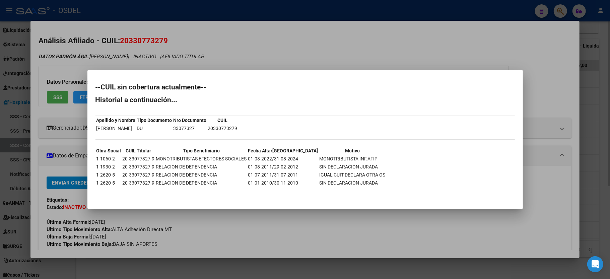
click at [575, 164] on div at bounding box center [305, 139] width 610 height 279
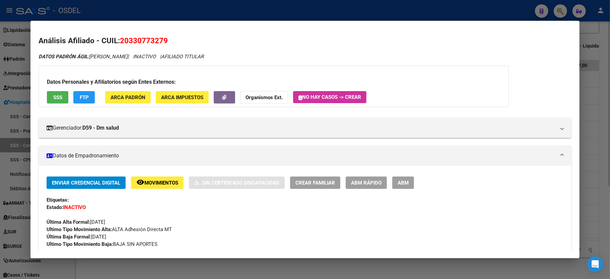
click at [610, 162] on div at bounding box center [305, 139] width 610 height 279
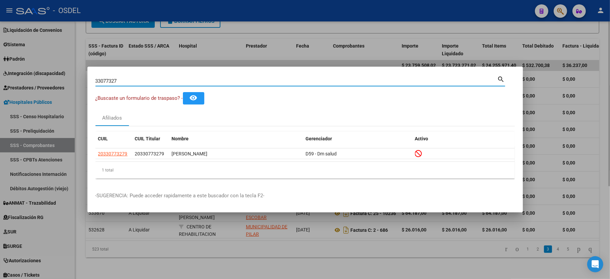
drag, startPoint x: 169, startPoint y: 82, endPoint x: 32, endPoint y: 78, distance: 136.7
click at [32, 78] on div "33077327 Buscar (apellido, dni, cuil, nro traspaso, cuit, obra social) search ¿…" at bounding box center [305, 139] width 610 height 279
type input "27868627"
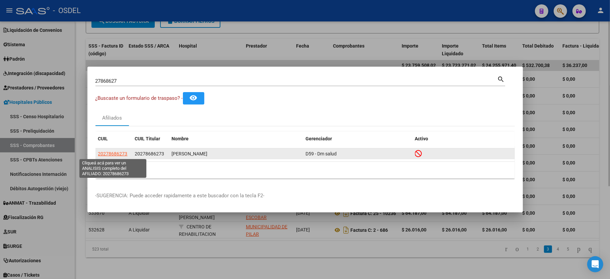
click at [105, 155] on span "20278686273" at bounding box center [112, 153] width 29 height 5
type textarea "20278686273"
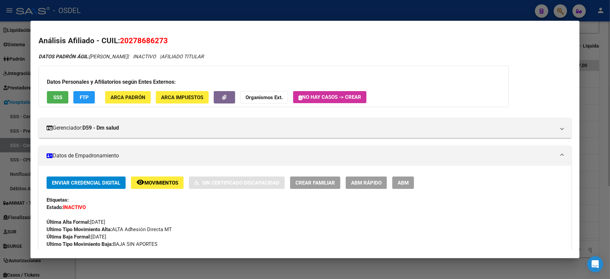
click at [55, 98] on span "SSS" at bounding box center [57, 97] width 9 height 6
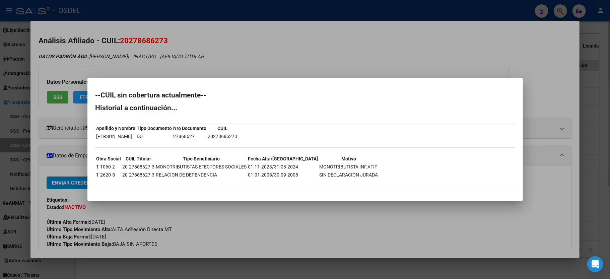
click at [486, 152] on div "--CUIL sin cobertura actualmente-- Historial a continuación... Apellido y Nombr…" at bounding box center [304, 142] width 419 height 101
click at [591, 176] on div at bounding box center [305, 139] width 610 height 279
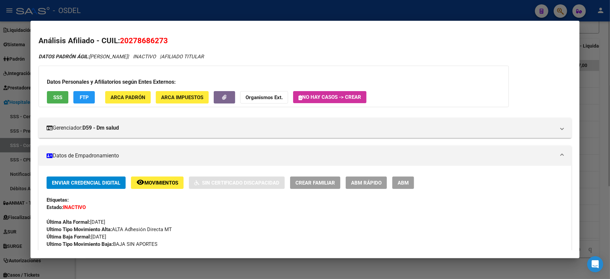
click at [591, 176] on div at bounding box center [305, 139] width 610 height 279
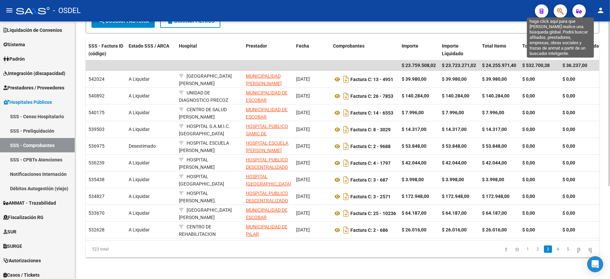
click at [560, 11] on icon "button" at bounding box center [560, 11] width 7 height 8
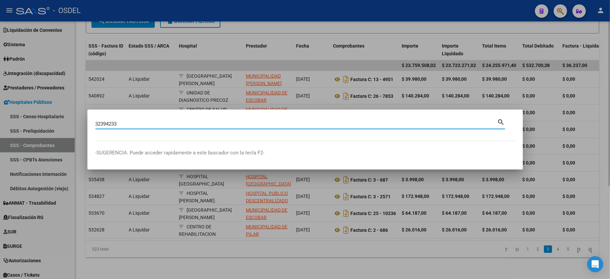
type input "32394233"
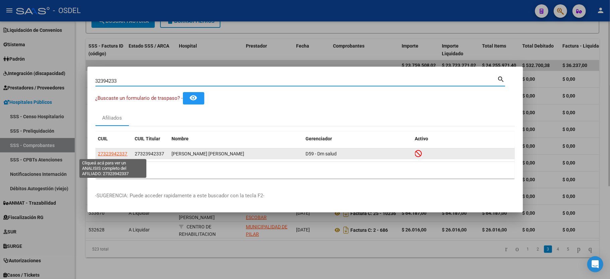
click at [113, 154] on span "27323942337" at bounding box center [112, 153] width 29 height 5
type textarea "27323942337"
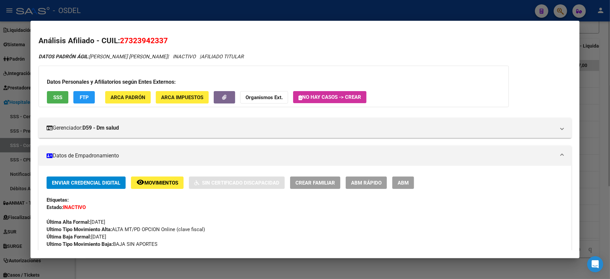
click at [59, 99] on span "SSS" at bounding box center [57, 97] width 9 height 6
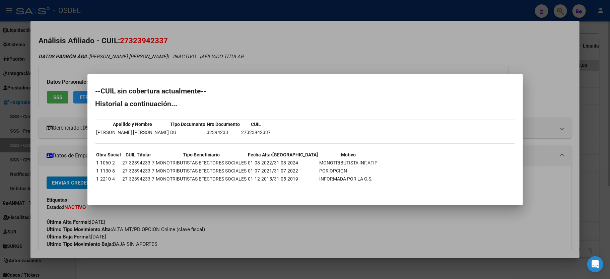
click at [610, 178] on div at bounding box center [305, 139] width 610 height 279
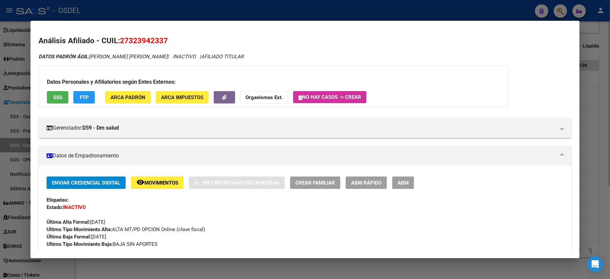
click at [602, 178] on div at bounding box center [305, 139] width 610 height 279
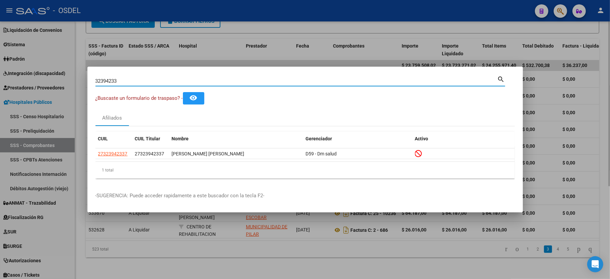
drag, startPoint x: 136, startPoint y: 81, endPoint x: 0, endPoint y: 62, distance: 137.0
click at [0, 62] on div "32394233 Buscar (apellido, dni, cuil, nro traspaso, cuit, obra social) search ¿…" at bounding box center [305, 139] width 610 height 279
type input "23960908"
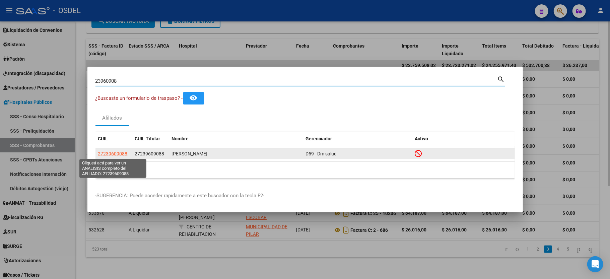
click at [105, 152] on span "27239609088" at bounding box center [112, 153] width 29 height 5
type textarea "27239609088"
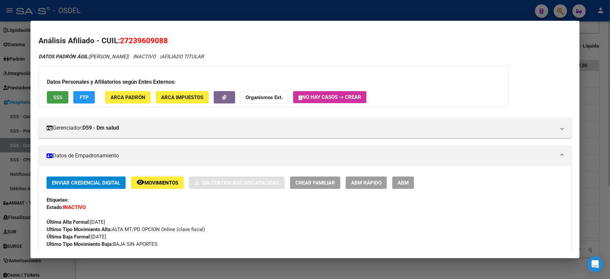
click at [61, 99] on span "SSS" at bounding box center [57, 97] width 9 height 6
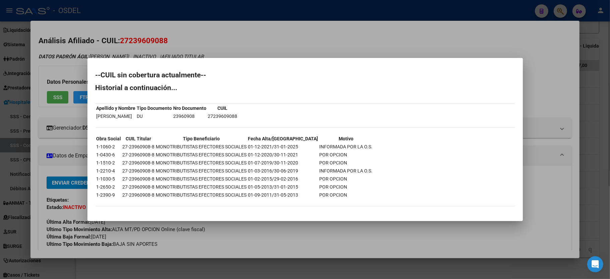
click at [448, 32] on div at bounding box center [305, 139] width 610 height 279
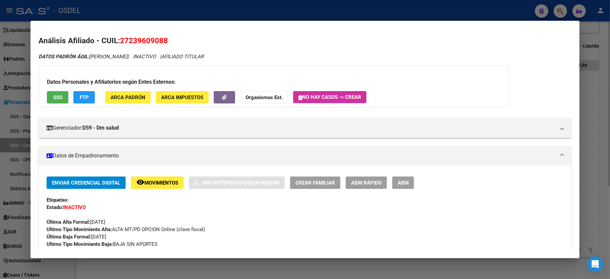
click at [598, 81] on div at bounding box center [305, 139] width 610 height 279
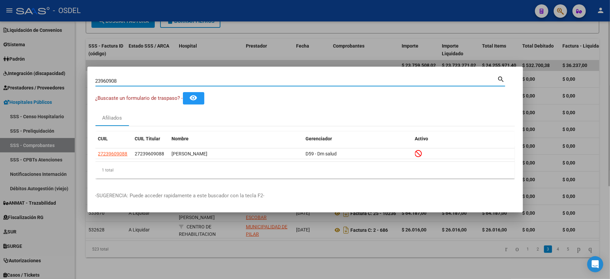
drag, startPoint x: 125, startPoint y: 80, endPoint x: 14, endPoint y: 74, distance: 111.0
click at [14, 74] on div "23960908 Buscar (apellido, dni, cuil, nro traspaso, cuit, obra social) search ¿…" at bounding box center [305, 139] width 610 height 279
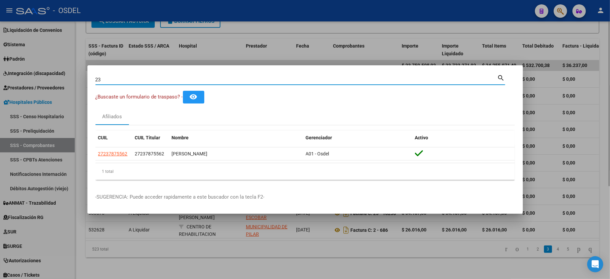
type input "2"
type input "32779217"
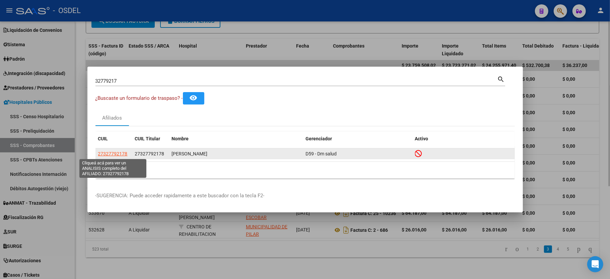
click at [109, 151] on span "27327792178" at bounding box center [112, 153] width 29 height 5
type textarea "27327792178"
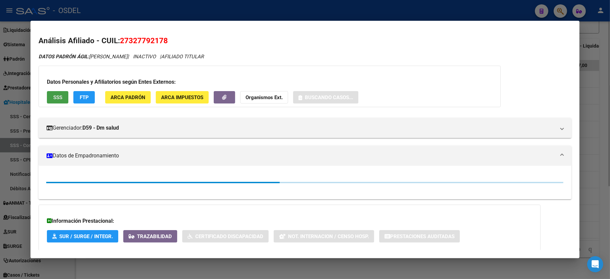
click at [55, 100] on span "SSS" at bounding box center [57, 97] width 9 height 6
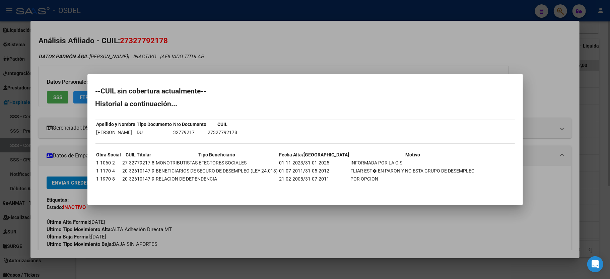
click at [547, 78] on div at bounding box center [305, 139] width 610 height 279
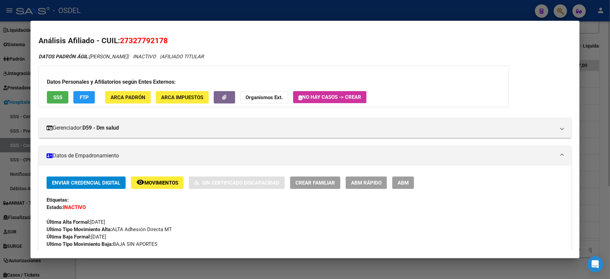
click at [595, 120] on div at bounding box center [305, 139] width 610 height 279
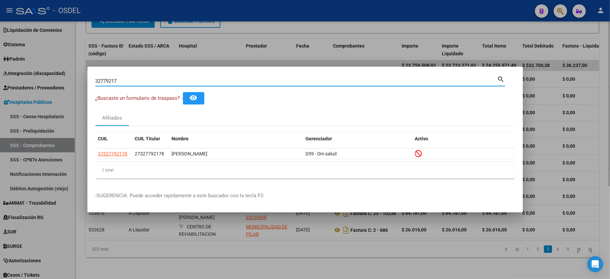
drag, startPoint x: 121, startPoint y: 80, endPoint x: 36, endPoint y: 63, distance: 87.4
click at [36, 63] on div "32779217 Buscar (apellido, dni, cuil, nro traspaso, cuit, obra social) search ¿…" at bounding box center [305, 139] width 610 height 279
type input "23900324"
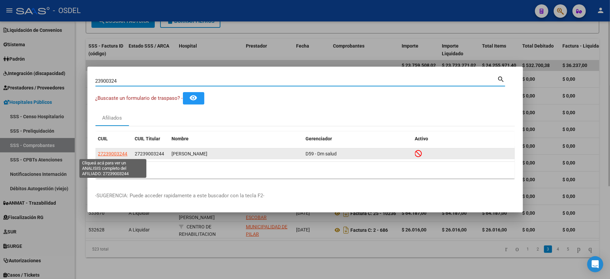
click at [111, 153] on span "27239003244" at bounding box center [112, 153] width 29 height 5
type textarea "27239003244"
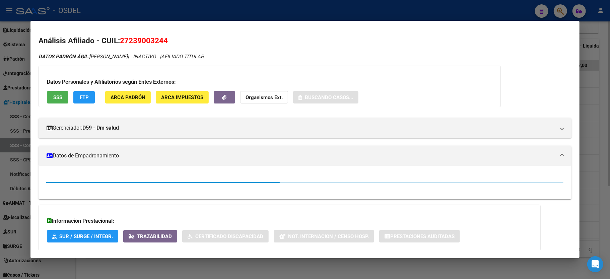
click at [54, 99] on span "SSS" at bounding box center [57, 97] width 9 height 6
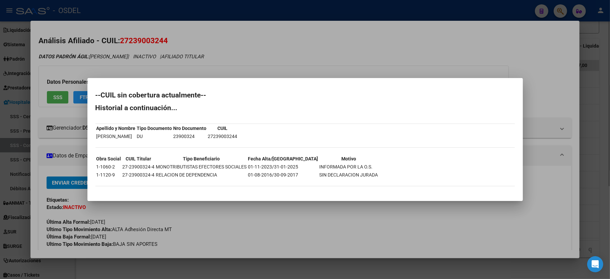
click at [593, 137] on div at bounding box center [305, 139] width 610 height 279
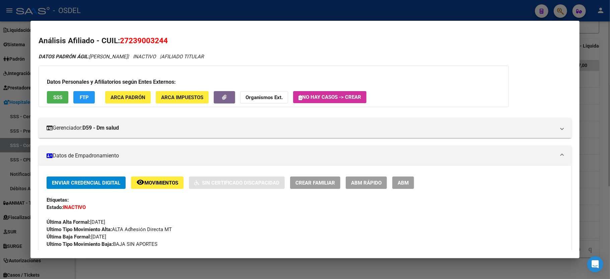
click at [593, 137] on div at bounding box center [305, 139] width 610 height 279
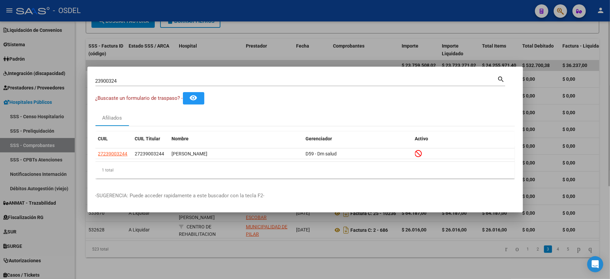
drag, startPoint x: 137, startPoint y: 77, endPoint x: 123, endPoint y: 81, distance: 15.2
click at [123, 80] on div "23900324 Buscar (apellido, dni, [PERSON_NAME], [PERSON_NAME], cuit, obra social)" at bounding box center [296, 81] width 402 height 10
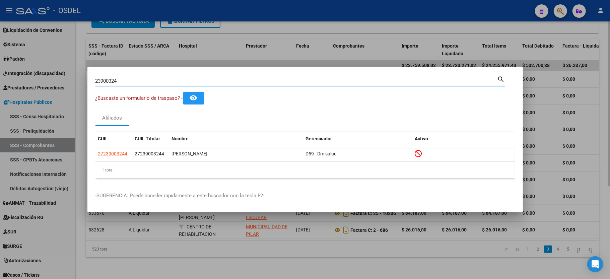
drag, startPoint x: 122, startPoint y: 81, endPoint x: 0, endPoint y: 80, distance: 122.3
click at [0, 80] on div "23900324 Buscar (apellido, dni, cuil, nro traspaso, cuit, obra social) search ¿…" at bounding box center [305, 139] width 610 height 279
type input "95082859"
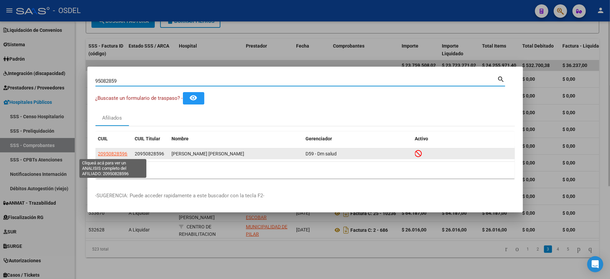
click at [103, 154] on span "20950828596" at bounding box center [112, 153] width 29 height 5
type textarea "20950828596"
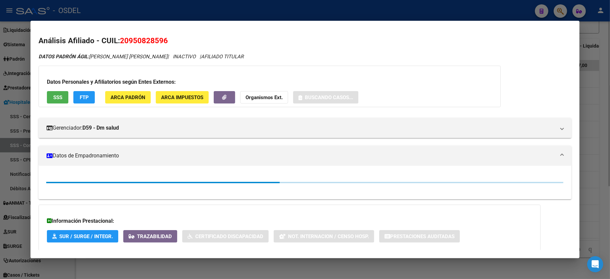
click at [55, 99] on span "SSS" at bounding box center [57, 97] width 9 height 6
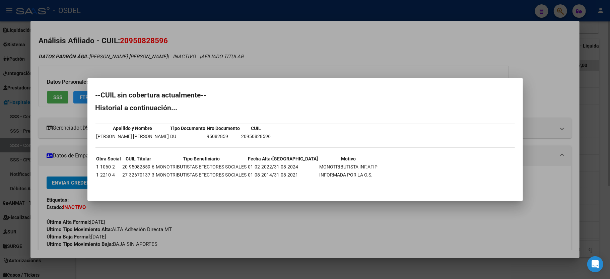
click at [575, 46] on div at bounding box center [305, 139] width 610 height 279
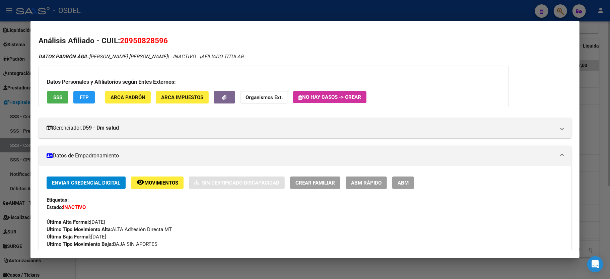
click at [602, 128] on div at bounding box center [305, 139] width 610 height 279
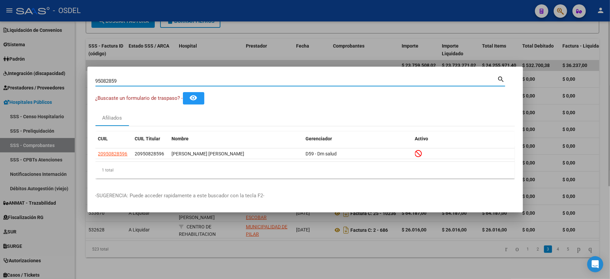
drag, startPoint x: 144, startPoint y: 83, endPoint x: 46, endPoint y: 73, distance: 98.4
click at [46, 73] on div "95082859 Buscar (apellido, dni, cuil, nro traspaso, cuit, obra social) search ¿…" at bounding box center [305, 139] width 610 height 279
type input "39919810"
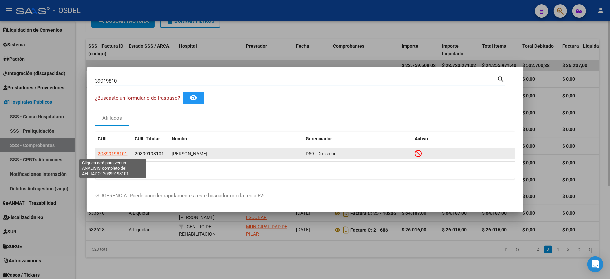
click at [106, 152] on span "20399198101" at bounding box center [112, 153] width 29 height 5
type textarea "20399198101"
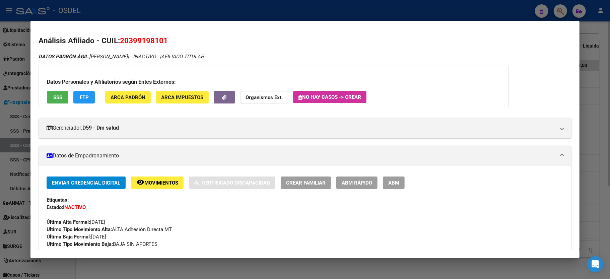
click at [53, 96] on button "SSS" at bounding box center [57, 97] width 21 height 12
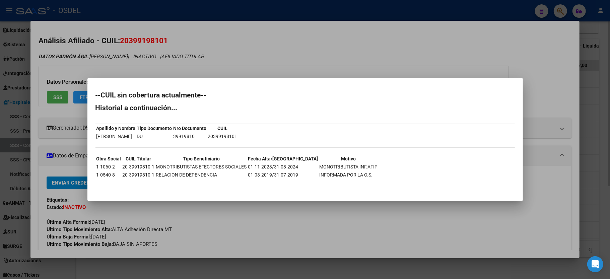
click at [596, 133] on div at bounding box center [305, 139] width 610 height 279
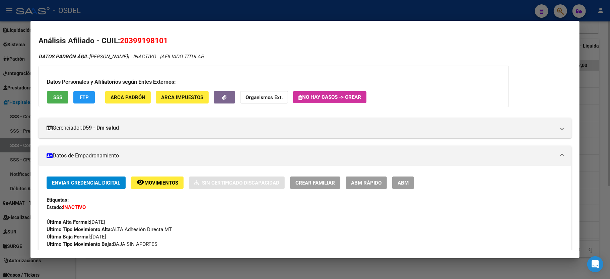
click at [597, 134] on div at bounding box center [305, 139] width 610 height 279
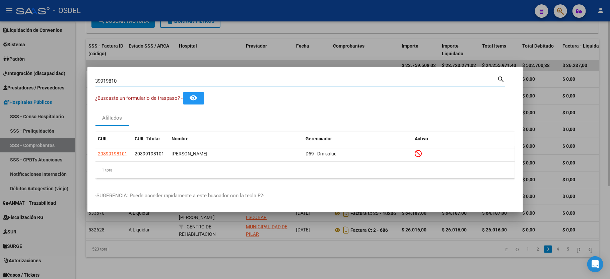
drag, startPoint x: 134, startPoint y: 81, endPoint x: 12, endPoint y: 69, distance: 122.5
click at [12, 69] on div "39919810 Buscar (apellido, dni, cuil, nro traspaso, cuit, obra social) search ¿…" at bounding box center [305, 139] width 610 height 279
type input "94100510"
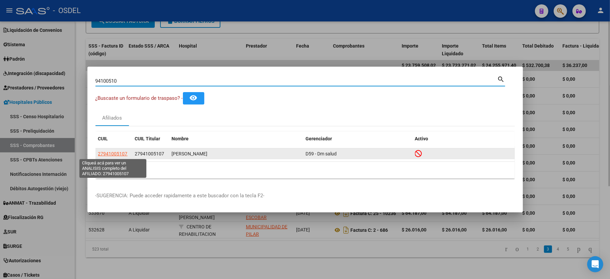
click at [111, 154] on span "27941005107" at bounding box center [112, 153] width 29 height 5
type textarea "27941005107"
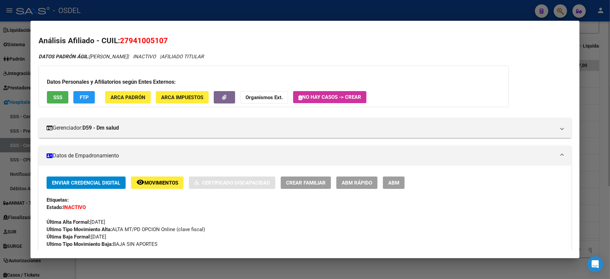
click at [57, 94] on span "SSS" at bounding box center [57, 97] width 9 height 6
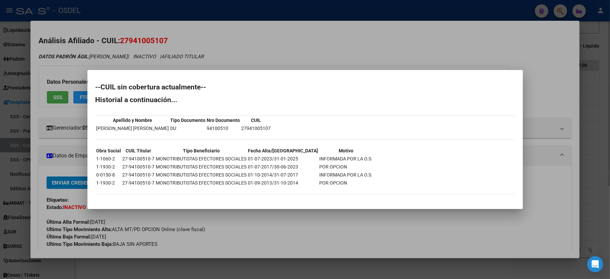
click at [597, 188] on div at bounding box center [305, 139] width 610 height 279
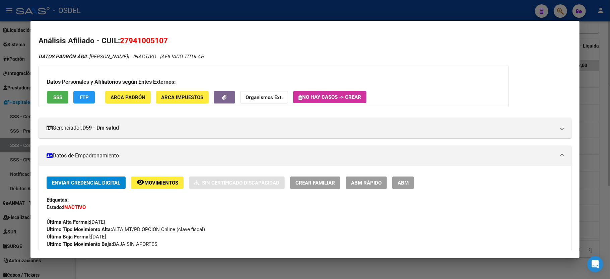
click at [597, 188] on div at bounding box center [305, 139] width 610 height 279
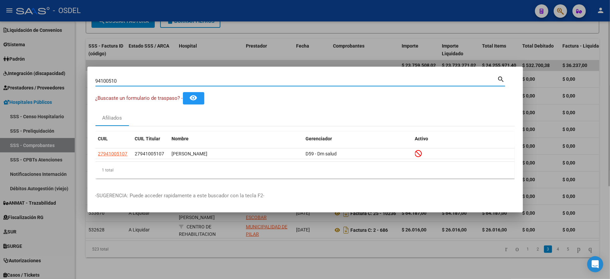
drag, startPoint x: 146, startPoint y: 82, endPoint x: 46, endPoint y: 68, distance: 101.1
click at [46, 68] on div "94100510 Buscar (apellido, dni, cuil, nro traspaso, cuit, obra social) search ¿…" at bounding box center [305, 139] width 610 height 279
type input "57307809"
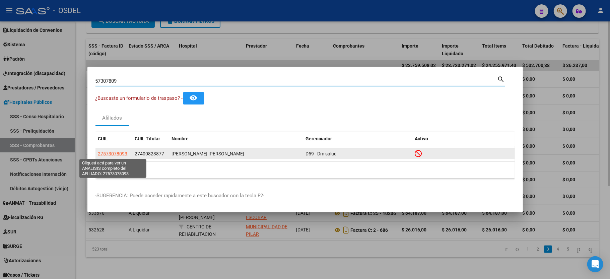
click at [107, 155] on span "27573078093" at bounding box center [112, 153] width 29 height 5
type textarea "27573078093"
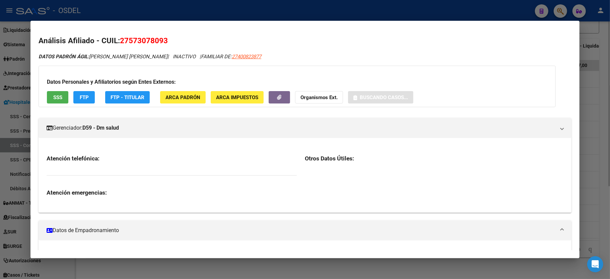
click at [56, 99] on span "SSS" at bounding box center [57, 97] width 9 height 6
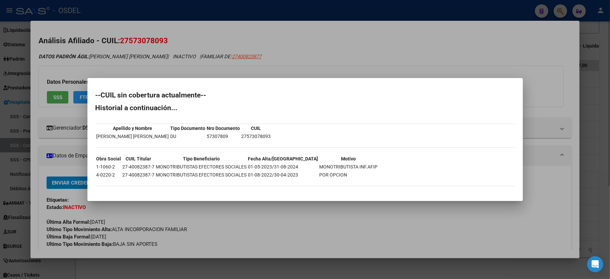
click at [605, 101] on div at bounding box center [305, 139] width 610 height 279
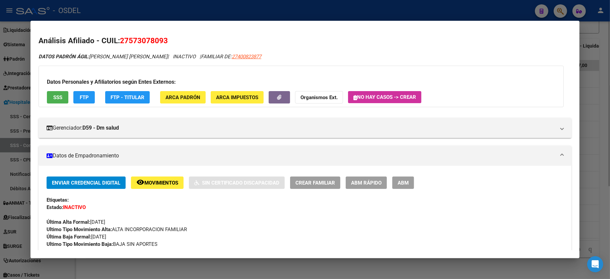
click at [606, 102] on div at bounding box center [305, 139] width 610 height 279
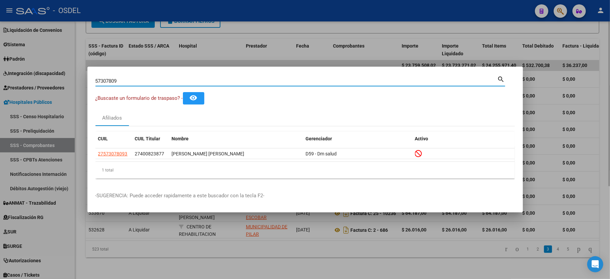
drag, startPoint x: 135, startPoint y: 81, endPoint x: 54, endPoint y: 77, distance: 80.5
click at [54, 77] on div "57307809 Buscar (apellido, dni, cuil, nro traspaso, cuit, obra social) search ¿…" at bounding box center [305, 139] width 610 height 279
type input "54915288"
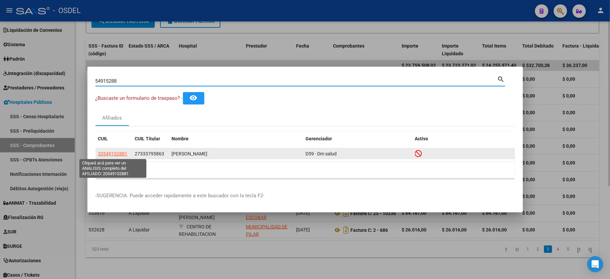
click at [109, 154] on span "20549152881" at bounding box center [112, 153] width 29 height 5
type textarea "20549152881"
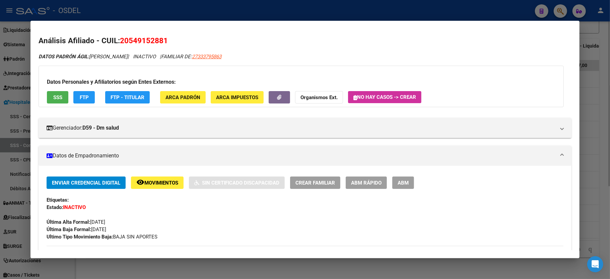
click at [56, 97] on span "SSS" at bounding box center [57, 97] width 9 height 6
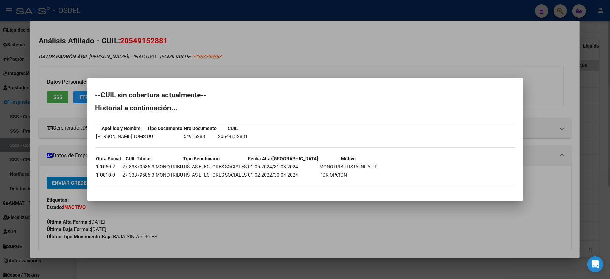
click at [610, 131] on div at bounding box center [305, 139] width 610 height 279
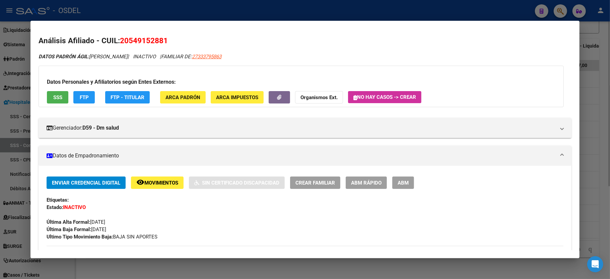
click at [599, 133] on div at bounding box center [305, 139] width 610 height 279
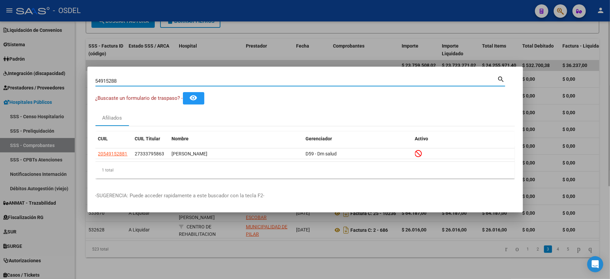
drag, startPoint x: 199, startPoint y: 82, endPoint x: 0, endPoint y: 89, distance: 199.1
click at [0, 89] on div "54915288 Buscar (apellido, dni, cuil, nro traspaso, cuit, obra social) search ¿…" at bounding box center [305, 139] width 610 height 279
type input "36786086"
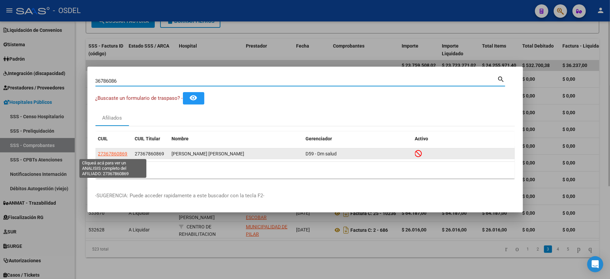
click at [106, 155] on span "27367860869" at bounding box center [112, 153] width 29 height 5
type textarea "27367860869"
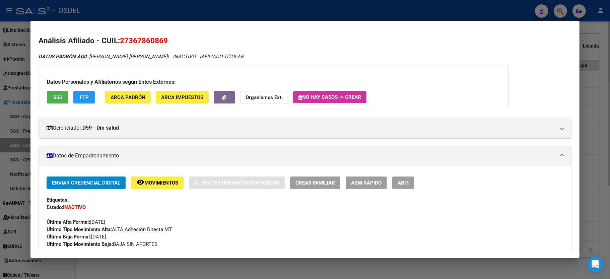
click at [593, 180] on div at bounding box center [305, 139] width 610 height 279
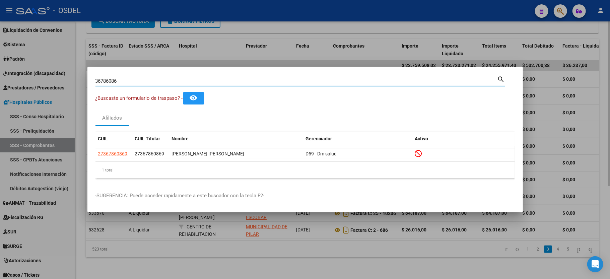
drag, startPoint x: 135, startPoint y: 83, endPoint x: 38, endPoint y: 69, distance: 98.6
click at [38, 69] on div "36786086 Buscar (apellido, dni, cuil, nro traspaso, cuit, obra social) search ¿…" at bounding box center [305, 139] width 610 height 279
type input "58908730"
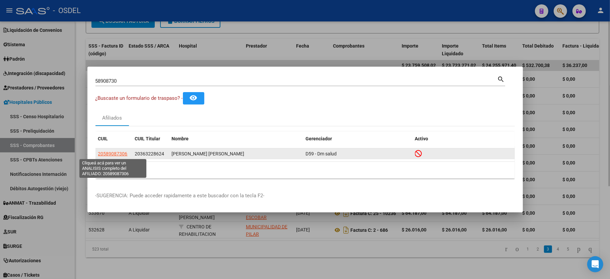
click at [104, 152] on span "20589087306" at bounding box center [112, 153] width 29 height 5
type textarea "20589087306"
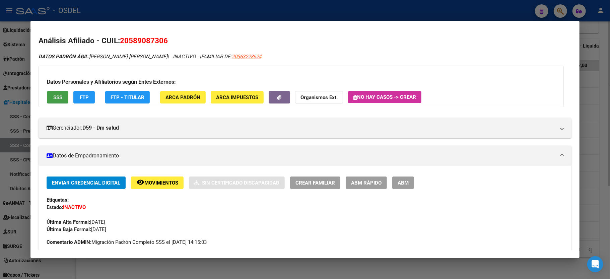
click at [53, 95] on span "SSS" at bounding box center [57, 97] width 9 height 6
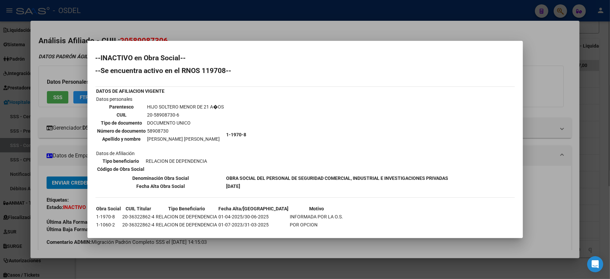
click at [598, 182] on div at bounding box center [305, 139] width 610 height 279
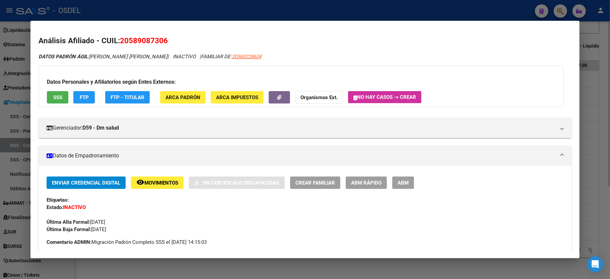
click at [598, 178] on div at bounding box center [305, 139] width 610 height 279
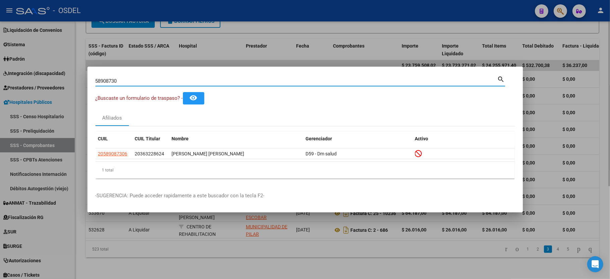
drag, startPoint x: 139, startPoint y: 80, endPoint x: 22, endPoint y: 86, distance: 116.7
click at [22, 86] on div "58908730 Buscar (apellido, dni, cuil, nro traspaso, cuit, obra social) search ¿…" at bounding box center [305, 139] width 610 height 279
type input "32852150"
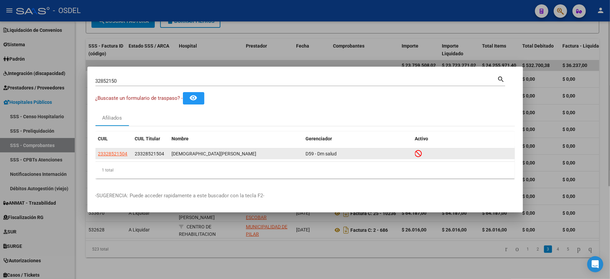
click at [116, 157] on app-link-go-to "23328521504" at bounding box center [112, 154] width 29 height 8
click at [116, 155] on span "23328521504" at bounding box center [112, 153] width 29 height 5
type textarea "23328521504"
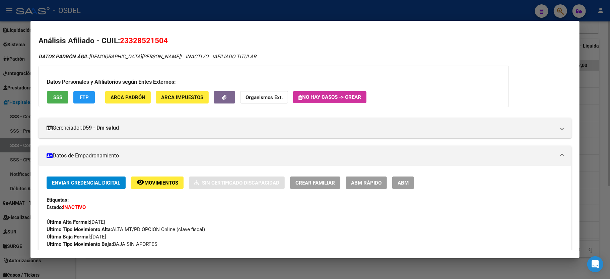
click at [60, 97] on span "SSS" at bounding box center [57, 97] width 9 height 6
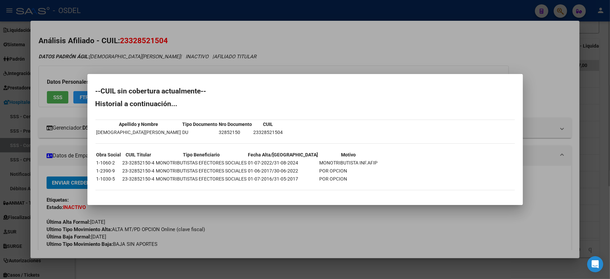
click at [548, 119] on div at bounding box center [305, 139] width 610 height 279
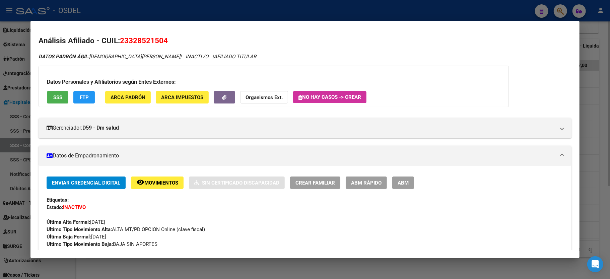
click at [610, 165] on div at bounding box center [305, 139] width 610 height 279
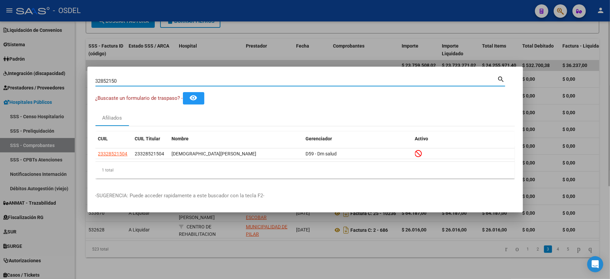
drag, startPoint x: 127, startPoint y: 80, endPoint x: 54, endPoint y: 79, distance: 72.4
click at [54, 79] on div "32852150 Buscar (apellido, dni, cuil, nro traspaso, cuit, obra social) search ¿…" at bounding box center [305, 139] width 610 height 279
type input "94100510"
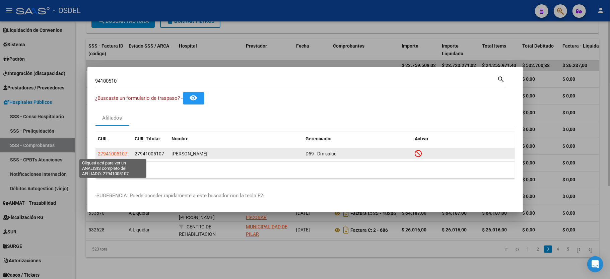
click at [98, 153] on span "27941005107" at bounding box center [112, 153] width 29 height 5
type textarea "27941005107"
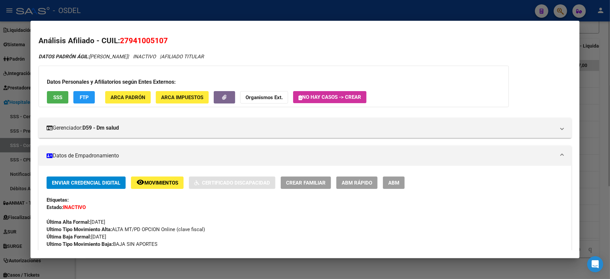
click at [55, 98] on span "SSS" at bounding box center [57, 97] width 9 height 6
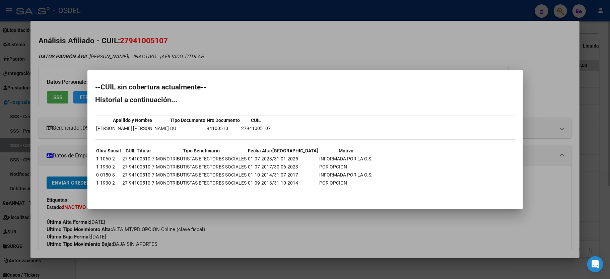
click at [114, 157] on td "1-1060-2" at bounding box center [108, 158] width 25 height 7
click at [610, 167] on div at bounding box center [305, 139] width 610 height 279
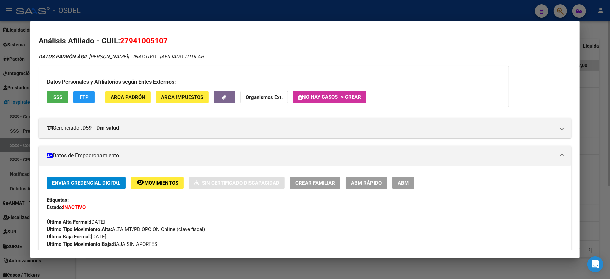
click at [603, 167] on div at bounding box center [305, 139] width 610 height 279
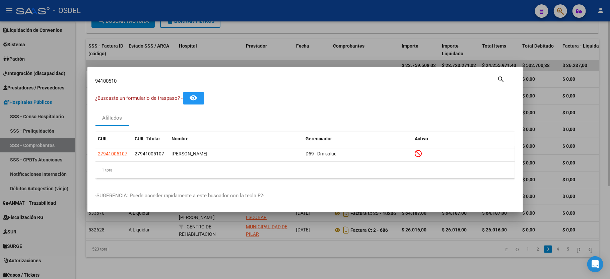
drag, startPoint x: 134, startPoint y: 77, endPoint x: 104, endPoint y: 76, distance: 30.1
click at [105, 77] on div "94100510 Buscar (apellido, dni, [PERSON_NAME], nro traspaso, cuit, obra social)" at bounding box center [296, 81] width 402 height 10
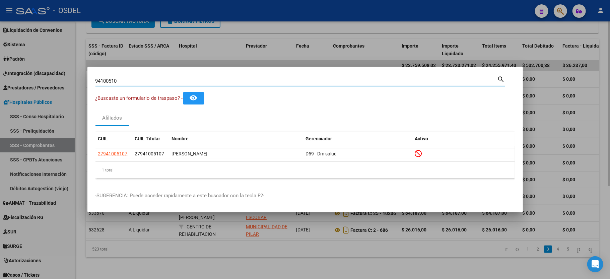
drag, startPoint x: 126, startPoint y: 82, endPoint x: 41, endPoint y: 78, distance: 85.5
click at [41, 78] on div "94100510 Buscar (apellido, dni, cuil, nro traspaso, cuit, obra social) search ¿…" at bounding box center [305, 139] width 610 height 279
type input "5"
type input "58908730"
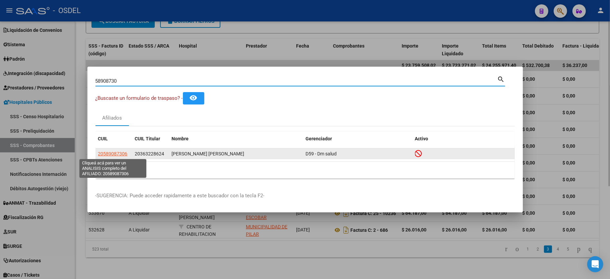
click at [112, 154] on span "20589087306" at bounding box center [112, 153] width 29 height 5
type textarea "20589087306"
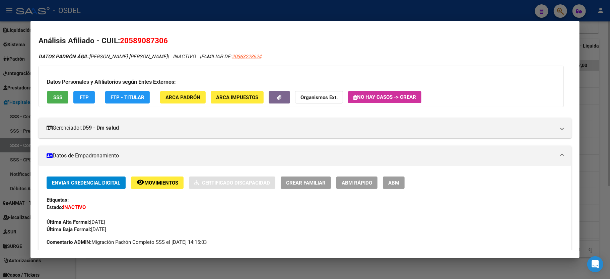
click at [56, 96] on span "SSS" at bounding box center [57, 97] width 9 height 6
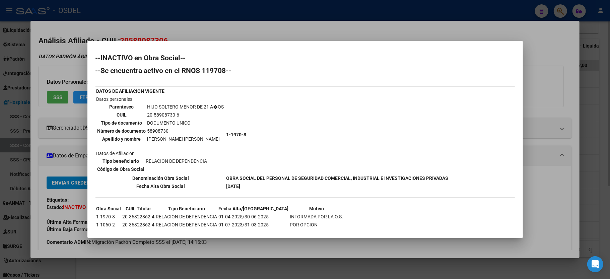
click at [543, 73] on div at bounding box center [305, 139] width 610 height 279
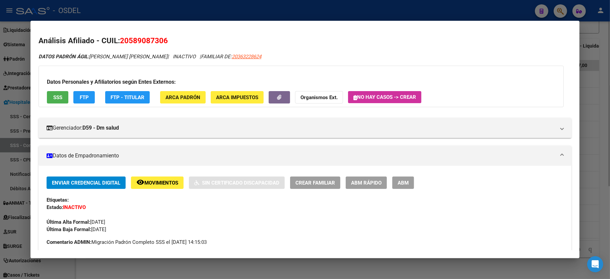
drag, startPoint x: 596, startPoint y: 133, endPoint x: 593, endPoint y: 129, distance: 5.2
click at [596, 133] on div at bounding box center [305, 139] width 610 height 279
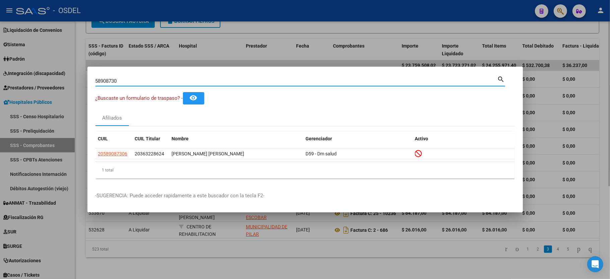
drag, startPoint x: 126, startPoint y: 79, endPoint x: 0, endPoint y: 90, distance: 126.4
click at [0, 90] on div "58908730 Buscar (apellido, dni, cuil, nro traspaso, cuit, obra social) search ¿…" at bounding box center [305, 139] width 610 height 279
type input "28104391"
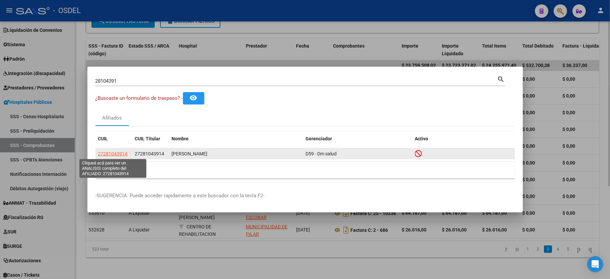
click at [116, 151] on span "27281043914" at bounding box center [112, 153] width 29 height 5
type textarea "27281043914"
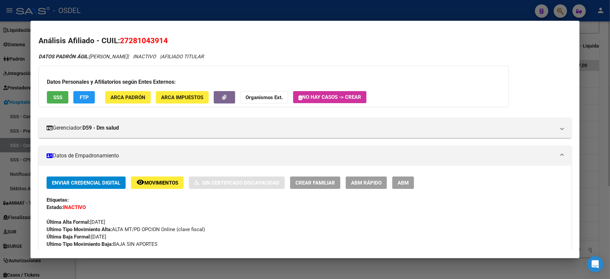
click at [60, 99] on span "SSS" at bounding box center [57, 97] width 9 height 6
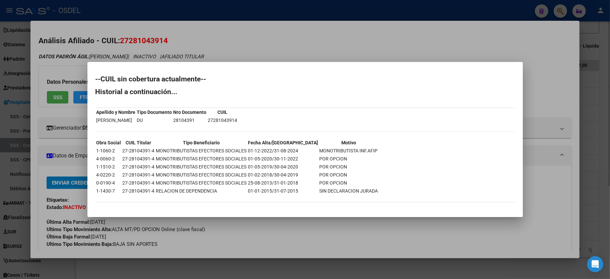
click at [291, 160] on td "01-05-2020/30-11-2022" at bounding box center [283, 158] width 71 height 7
click at [288, 151] on td "01-12-2022/31-08-2024" at bounding box center [283, 150] width 71 height 7
click at [597, 146] on div at bounding box center [305, 139] width 610 height 279
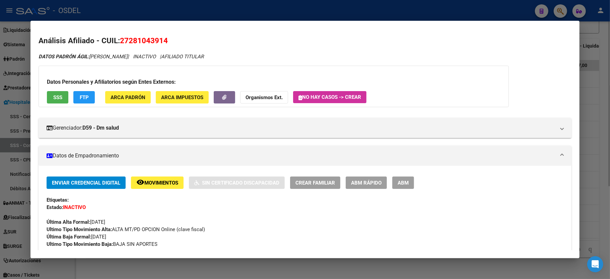
click at [597, 146] on div at bounding box center [305, 139] width 610 height 279
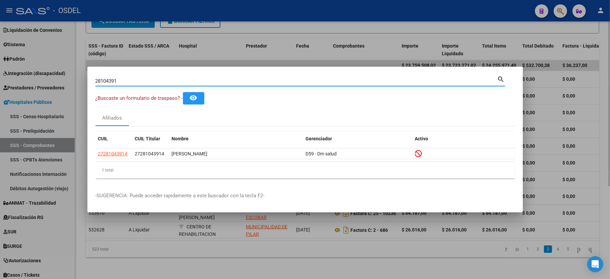
drag, startPoint x: 137, startPoint y: 80, endPoint x: 15, endPoint y: 80, distance: 121.9
click at [15, 80] on div "28104391 Buscar (apellido, dni, cuil, nro traspaso, cuit, obra social) search ¿…" at bounding box center [305, 139] width 610 height 279
type input "34983026"
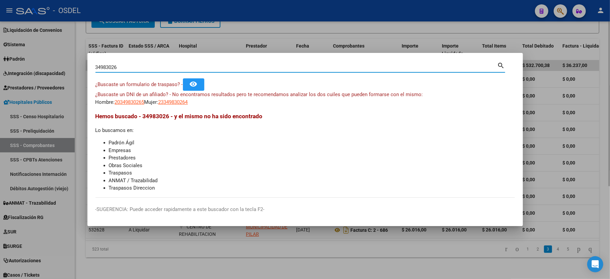
click at [601, 193] on div at bounding box center [305, 139] width 610 height 279
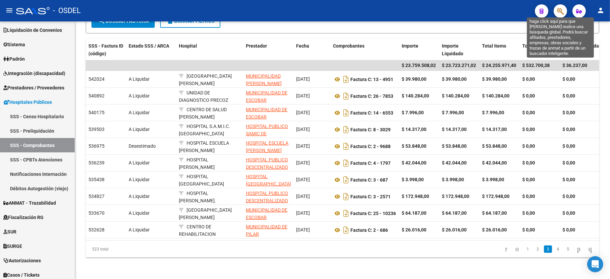
click at [557, 9] on icon "button" at bounding box center [560, 11] width 7 height 8
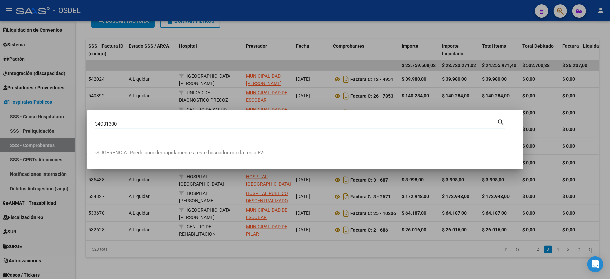
type input "34931300"
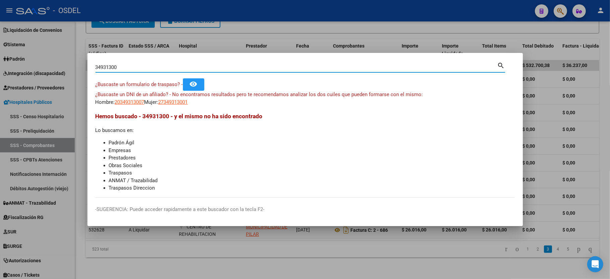
click at [610, 94] on div at bounding box center [305, 139] width 610 height 279
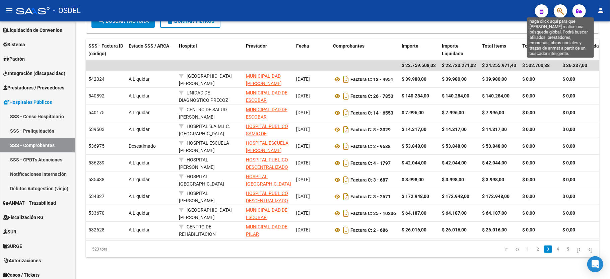
click at [560, 7] on icon "button" at bounding box center [560, 11] width 7 height 8
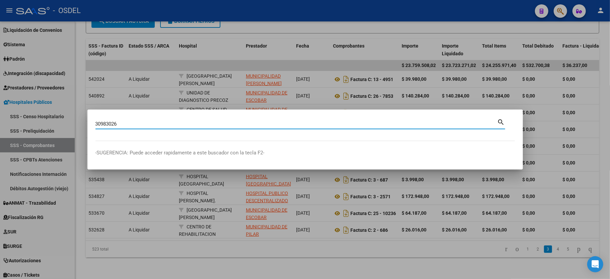
type input "30983026"
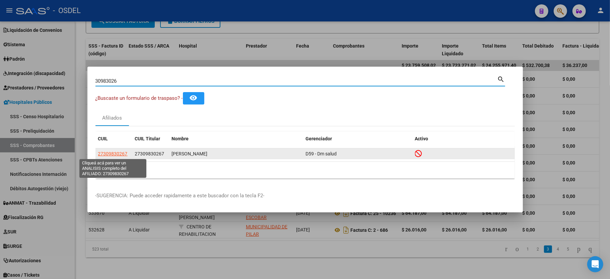
click at [111, 152] on span "27309830267" at bounding box center [112, 153] width 29 height 5
type textarea "27309830267"
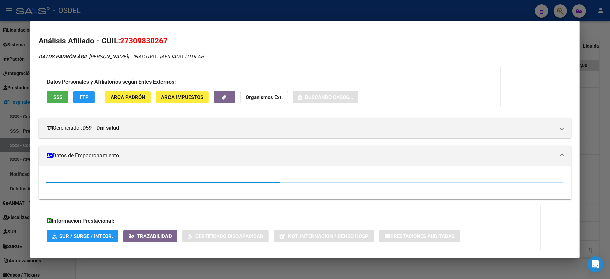
click at [54, 97] on span "SSS" at bounding box center [57, 97] width 9 height 6
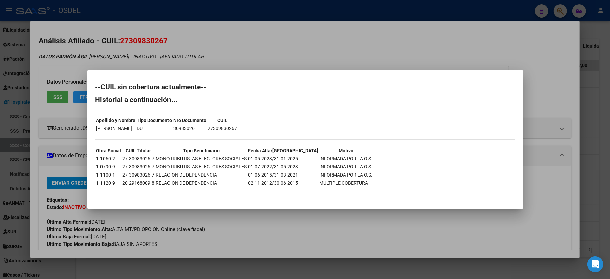
click at [548, 106] on div at bounding box center [305, 139] width 610 height 279
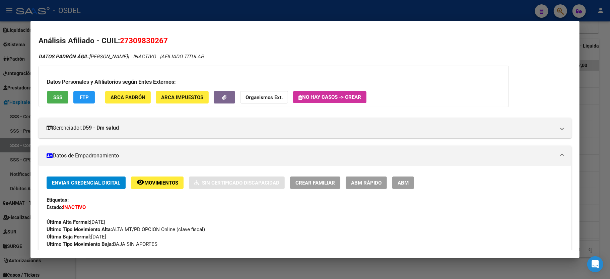
click at [598, 120] on div at bounding box center [305, 139] width 610 height 279
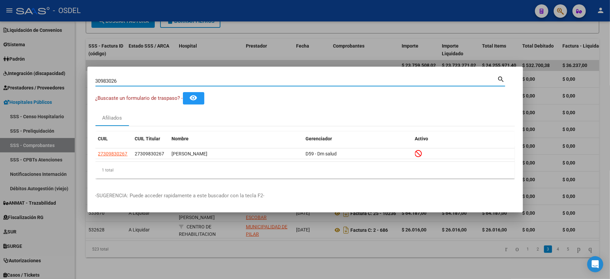
drag, startPoint x: 120, startPoint y: 80, endPoint x: 58, endPoint y: 71, distance: 63.0
click at [58, 71] on div "30983026 Buscar (apellido, dni, cuil, nro traspaso, cuit, obra social) search ¿…" at bounding box center [305, 139] width 610 height 279
type input "5"
type input "40664020"
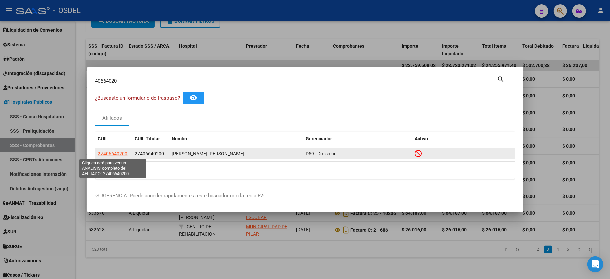
click at [115, 152] on span "27406640200" at bounding box center [112, 153] width 29 height 5
type textarea "27406640200"
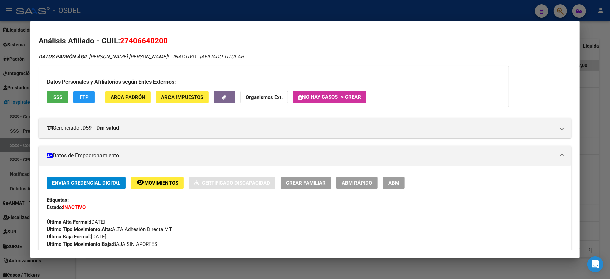
click at [54, 93] on button "SSS" at bounding box center [57, 97] width 21 height 12
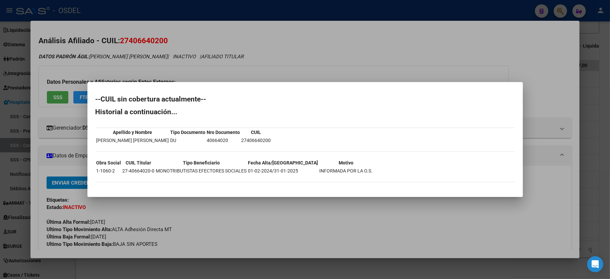
click at [519, 152] on mat-dialog-content "--CUIL sin cobertura actualmente-- Historial a continuación... Apellido y Nombr…" at bounding box center [304, 139] width 435 height 99
click at [578, 165] on div at bounding box center [305, 139] width 610 height 279
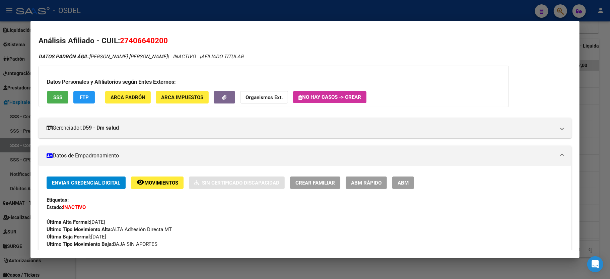
click at [604, 155] on div at bounding box center [305, 139] width 610 height 279
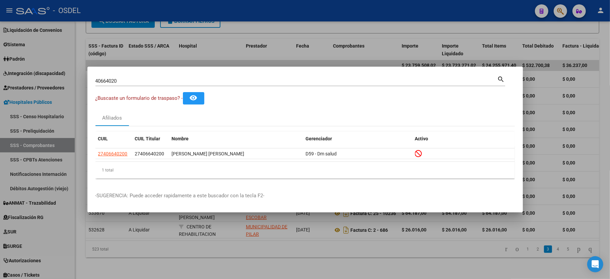
click at [604, 155] on div at bounding box center [305, 139] width 610 height 279
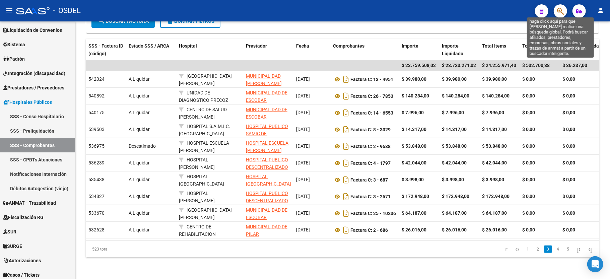
click at [560, 11] on icon "button" at bounding box center [560, 11] width 7 height 8
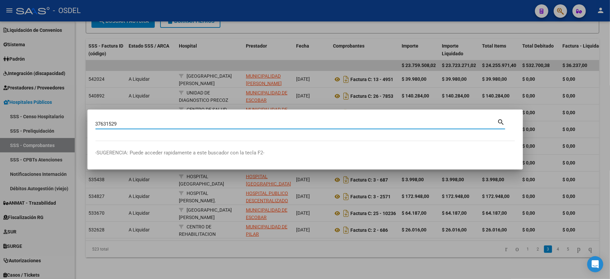
type input "37631529"
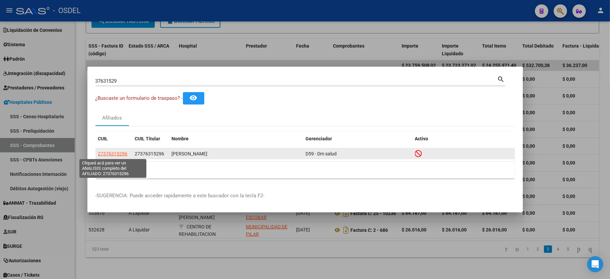
click at [114, 153] on span "27376315296" at bounding box center [112, 153] width 29 height 5
type textarea "27376315296"
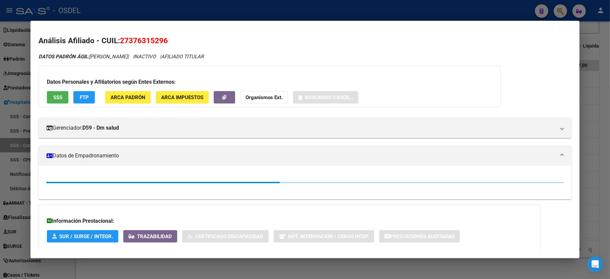
click at [57, 98] on span "SSS" at bounding box center [57, 97] width 9 height 6
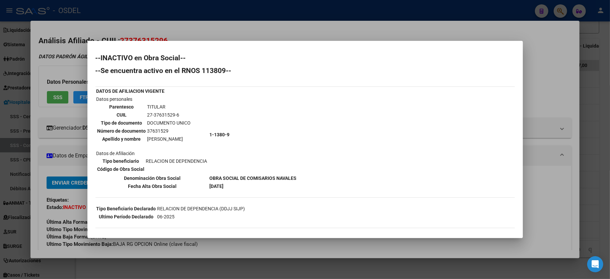
scroll to position [54, 0]
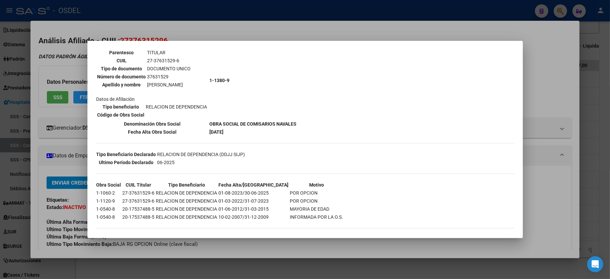
click at [583, 86] on div at bounding box center [305, 139] width 610 height 279
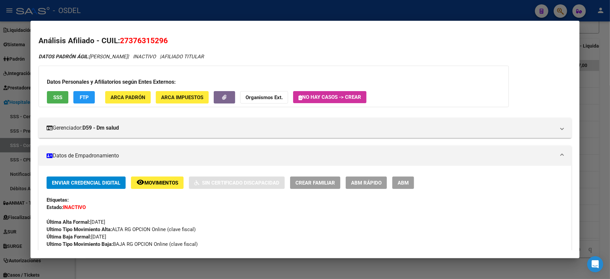
click at [609, 122] on div at bounding box center [305, 139] width 610 height 279
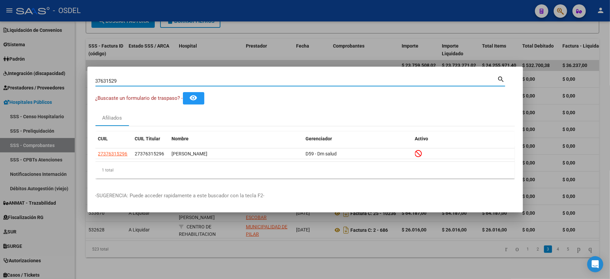
drag, startPoint x: 144, startPoint y: 81, endPoint x: 14, endPoint y: 90, distance: 130.7
click at [14, 90] on div "37631529 Buscar (apellido, dni, cuil, nro traspaso, cuit, obra social) search ¿…" at bounding box center [305, 139] width 610 height 279
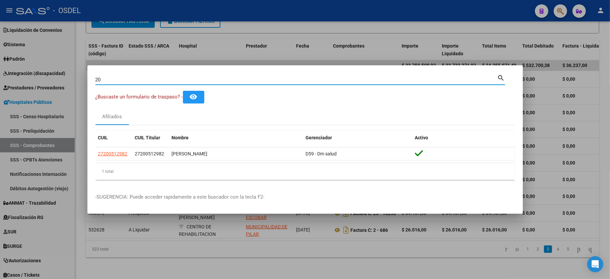
type input "2"
type input "3"
type input "20251298"
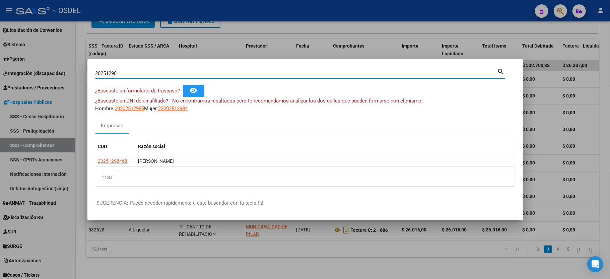
click at [597, 190] on div at bounding box center [305, 139] width 610 height 279
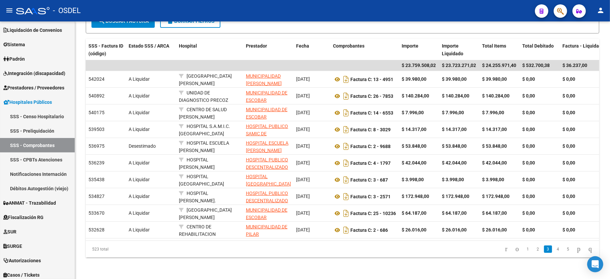
click at [556, 14] on button "button" at bounding box center [560, 10] width 13 height 13
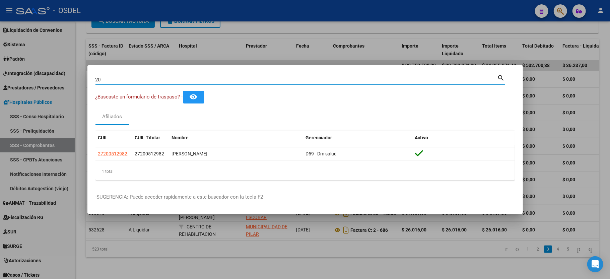
type input "2"
